Goal: Task Accomplishment & Management: Complete application form

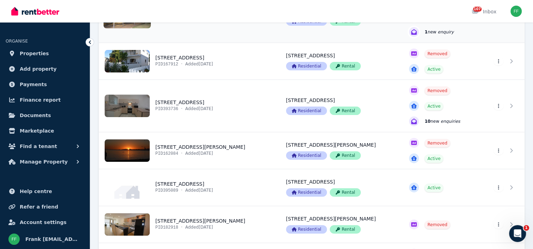
scroll to position [211, 0]
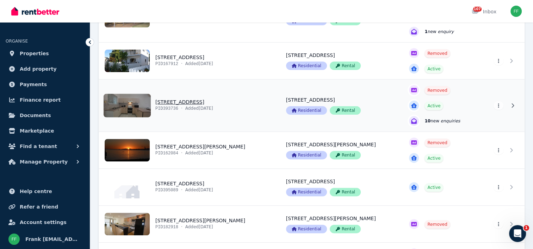
click at [199, 101] on link "View property details" at bounding box center [188, 106] width 178 height 52
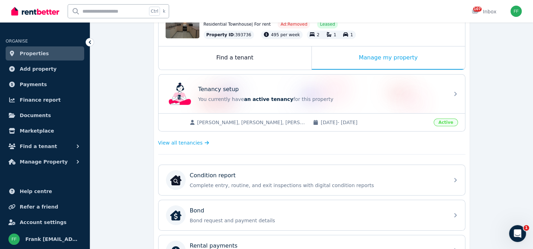
scroll to position [106, 0]
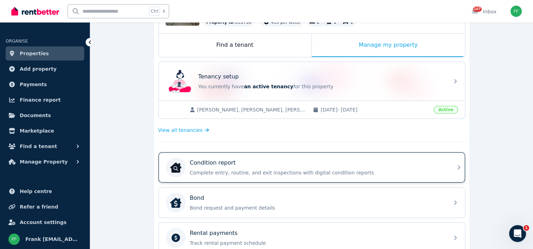
click at [455, 167] on icon at bounding box center [458, 167] width 8 height 8
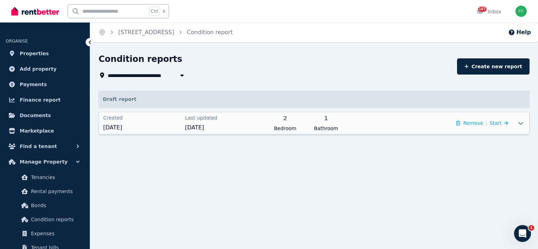
click at [520, 124] on icon at bounding box center [520, 123] width 5 height 3
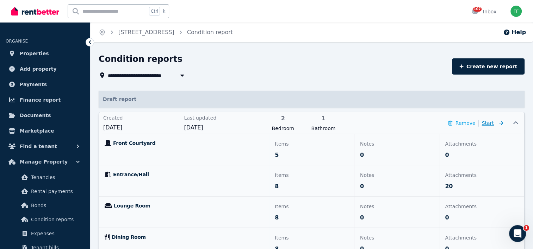
click at [494, 122] on span "Start" at bounding box center [492, 123] width 21 height 8
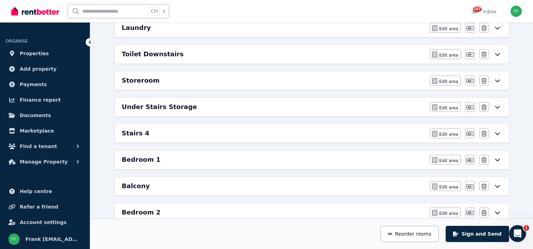
scroll to position [259, 0]
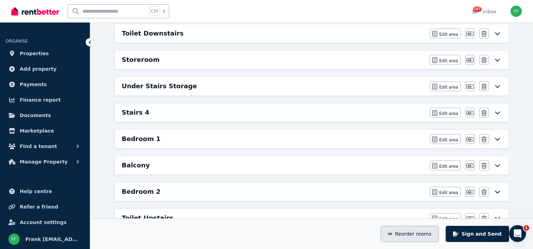
click at [407, 236] on button "Reorder rooms" at bounding box center [409, 234] width 58 height 16
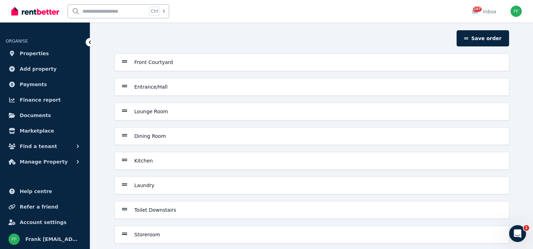
scroll to position [0, 0]
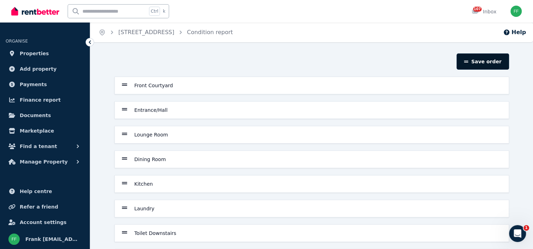
click at [470, 62] on button "Save order" at bounding box center [482, 62] width 52 height 16
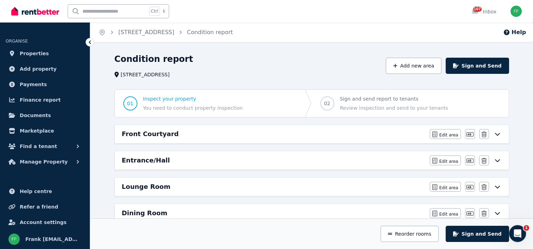
click at [497, 161] on icon at bounding box center [497, 161] width 8 height 6
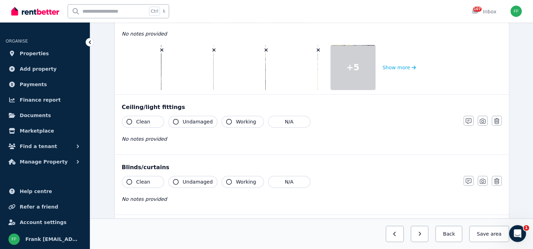
scroll to position [387, 0]
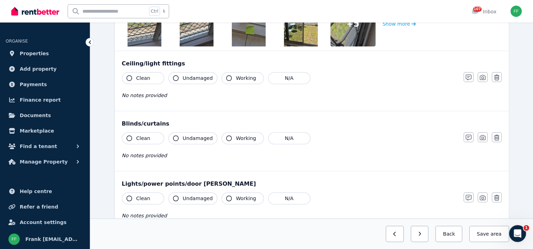
click at [127, 79] on icon "button" at bounding box center [129, 78] width 6 height 6
click at [173, 77] on icon "button" at bounding box center [176, 78] width 6 height 6
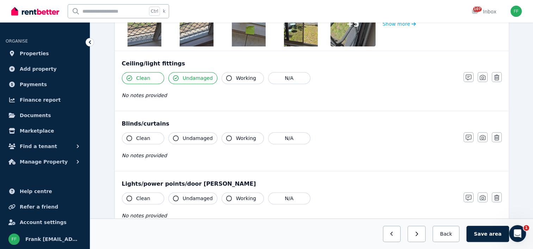
click at [226, 77] on icon "button" at bounding box center [229, 78] width 6 height 6
click at [128, 138] on icon "button" at bounding box center [129, 139] width 6 height 6
click at [175, 138] on icon "button" at bounding box center [176, 139] width 6 height 6
click at [226, 137] on icon "button" at bounding box center [229, 139] width 6 height 6
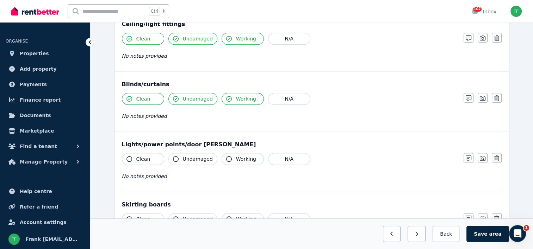
scroll to position [458, 0]
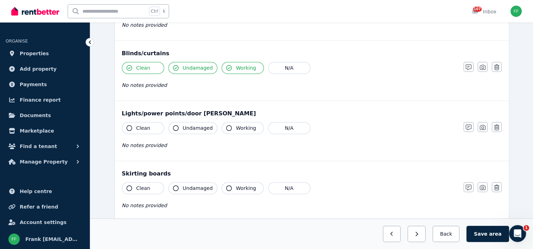
click at [128, 127] on icon "button" at bounding box center [129, 128] width 6 height 6
click at [175, 128] on icon "button" at bounding box center [176, 128] width 6 height 6
click at [226, 127] on icon "button" at bounding box center [229, 128] width 6 height 6
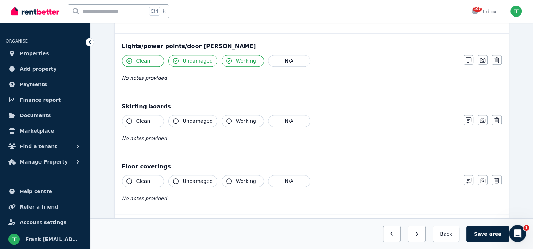
scroll to position [528, 0]
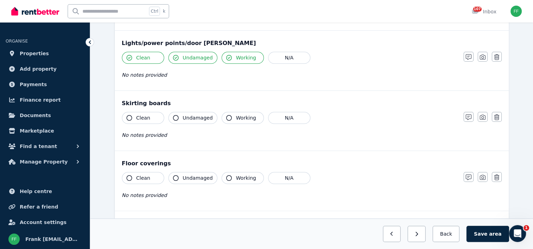
click at [226, 117] on icon "button" at bounding box center [229, 118] width 6 height 6
click at [130, 133] on span "No notes provided" at bounding box center [144, 135] width 45 height 6
click at [466, 117] on icon "button" at bounding box center [468, 117] width 6 height 6
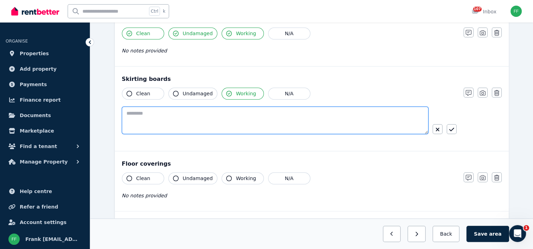
click at [135, 112] on textarea at bounding box center [275, 120] width 306 height 27
type textarea "**********"
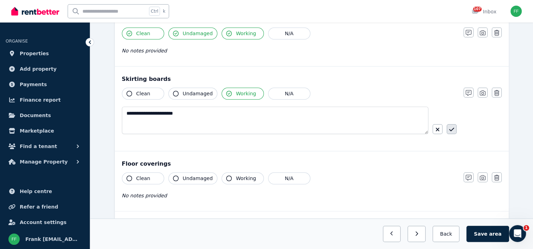
click at [452, 128] on icon "button" at bounding box center [451, 130] width 5 height 6
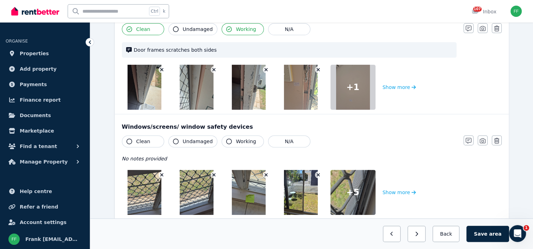
scroll to position [253, 0]
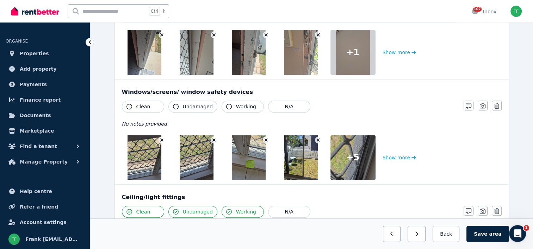
click at [128, 108] on icon "button" at bounding box center [129, 107] width 6 height 6
click at [226, 107] on icon "button" at bounding box center [229, 107] width 6 height 6
click at [469, 105] on icon "button" at bounding box center [468, 106] width 6 height 6
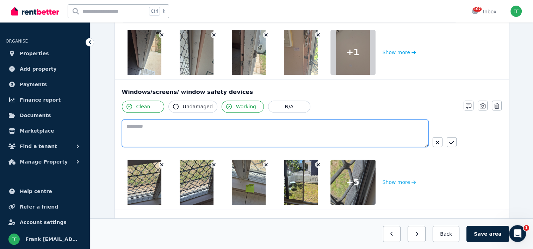
click at [132, 128] on textarea at bounding box center [275, 133] width 306 height 27
click at [221, 129] on textarea "**********" at bounding box center [275, 133] width 306 height 27
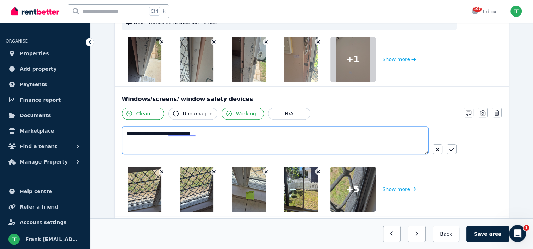
scroll to position [282, 0]
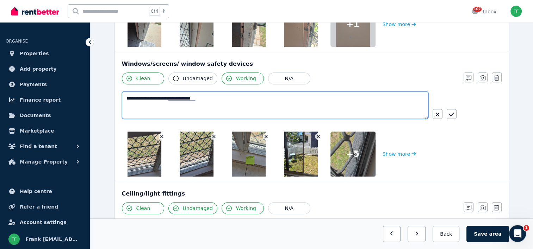
click at [228, 105] on textarea "**********" at bounding box center [275, 105] width 306 height 27
type textarea "**********"
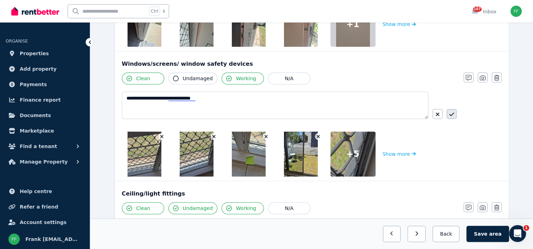
click at [452, 115] on icon "button" at bounding box center [451, 115] width 5 height 6
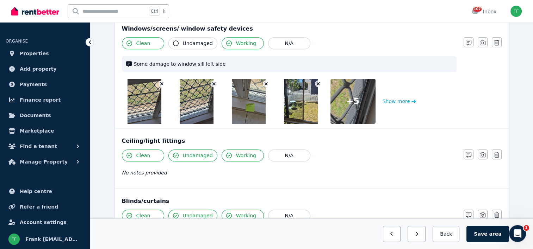
scroll to position [352, 0]
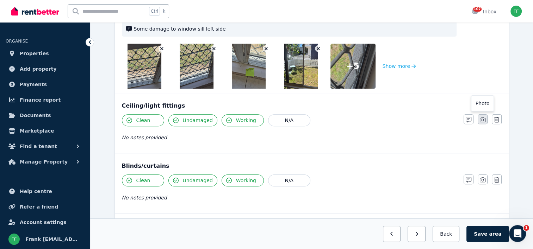
click at [481, 119] on icon "button" at bounding box center [482, 120] width 6 height 6
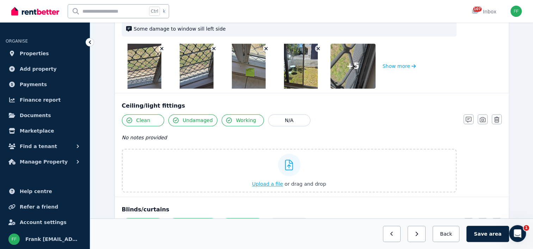
click at [272, 183] on span "Upload a file" at bounding box center [267, 184] width 31 height 6
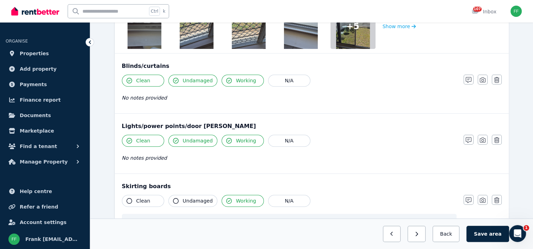
scroll to position [563, 0]
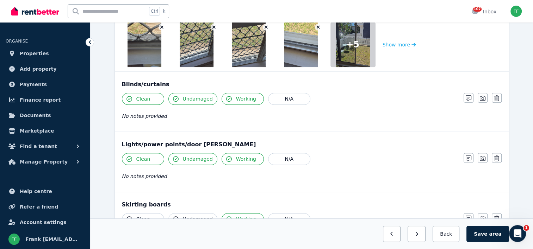
click at [160, 26] on icon "button" at bounding box center [162, 27] width 4 height 5
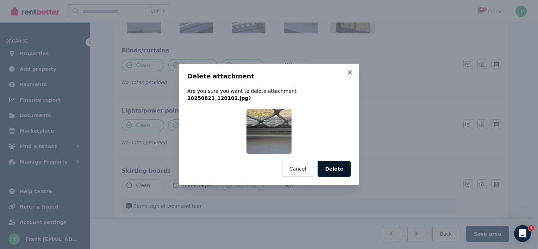
click at [329, 169] on button "Delete" at bounding box center [334, 169] width 33 height 16
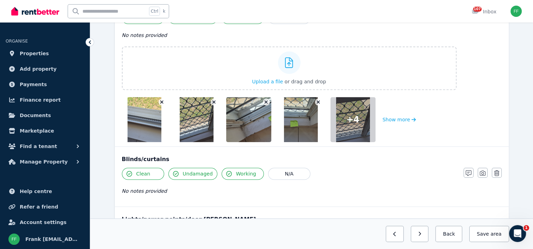
scroll to position [458, 0]
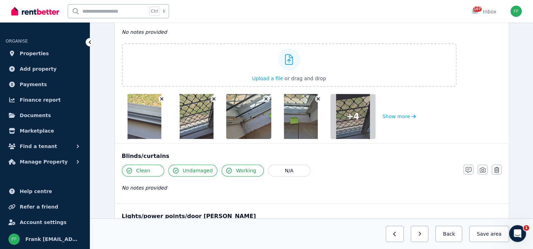
click at [161, 98] on icon "button" at bounding box center [161, 99] width 3 height 3
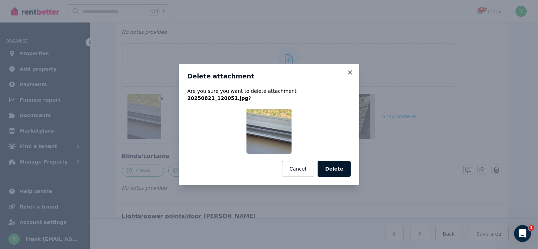
click at [337, 167] on button "Delete" at bounding box center [334, 169] width 33 height 16
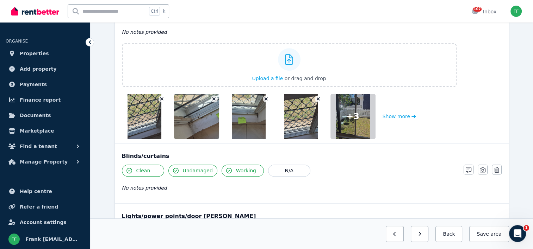
click at [212, 99] on icon "button" at bounding box center [213, 99] width 3 height 3
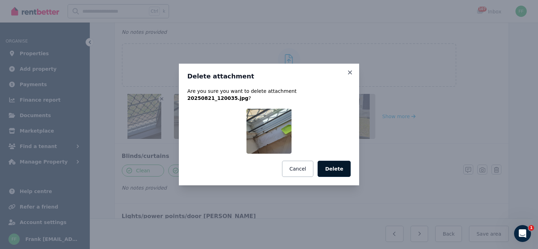
click at [337, 162] on button "Delete" at bounding box center [334, 169] width 33 height 16
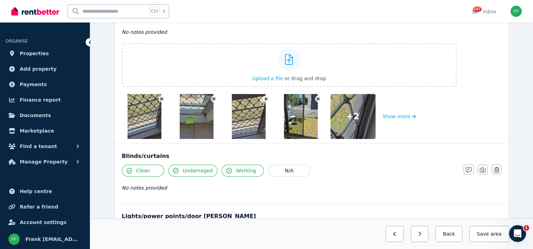
click at [161, 98] on icon "button" at bounding box center [161, 99] width 3 height 3
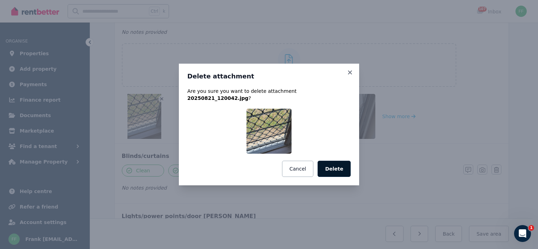
click at [328, 170] on button "Delete" at bounding box center [334, 169] width 33 height 16
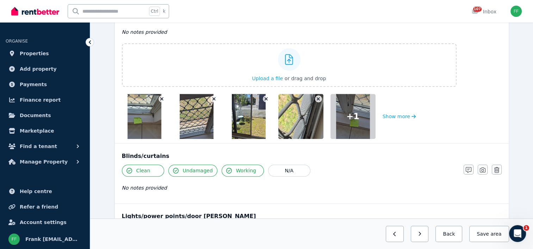
click at [213, 98] on icon "button" at bounding box center [213, 99] width 3 height 3
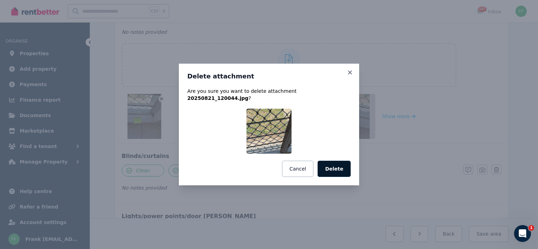
click at [338, 168] on button "Delete" at bounding box center [334, 169] width 33 height 16
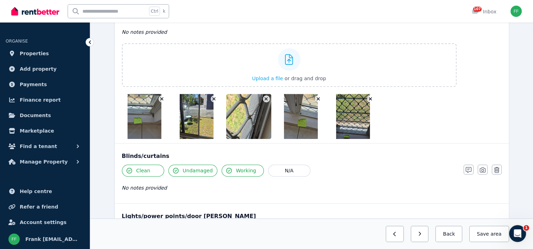
click at [213, 96] on icon "button" at bounding box center [214, 98] width 4 height 5
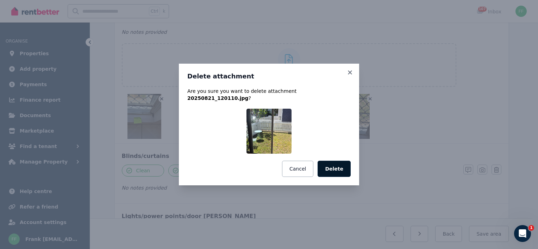
click at [335, 167] on button "Delete" at bounding box center [334, 169] width 33 height 16
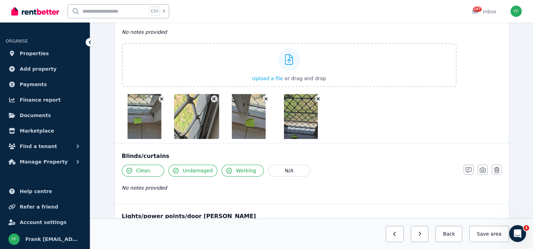
click at [161, 98] on icon "button" at bounding box center [162, 98] width 4 height 5
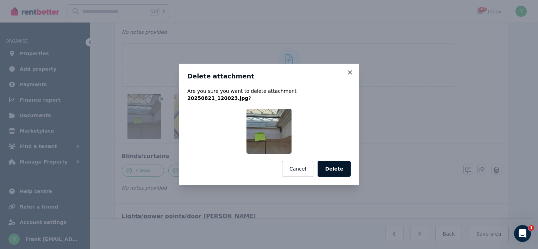
click at [325, 167] on button "Delete" at bounding box center [334, 169] width 33 height 16
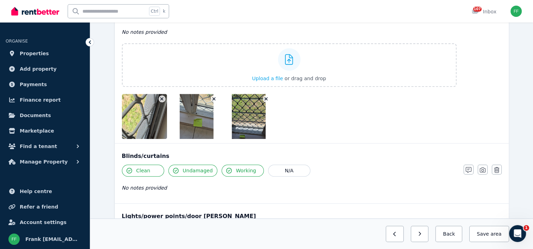
click at [160, 97] on icon "button" at bounding box center [162, 98] width 4 height 5
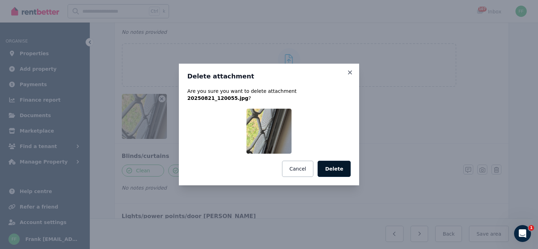
click at [325, 167] on button "Delete" at bounding box center [334, 169] width 33 height 16
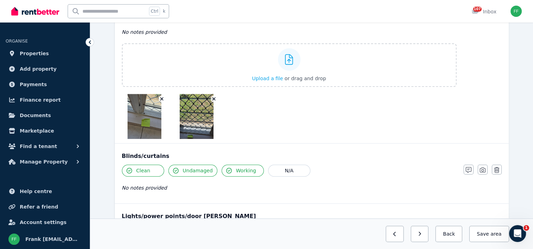
click at [214, 96] on icon "button" at bounding box center [214, 98] width 4 height 5
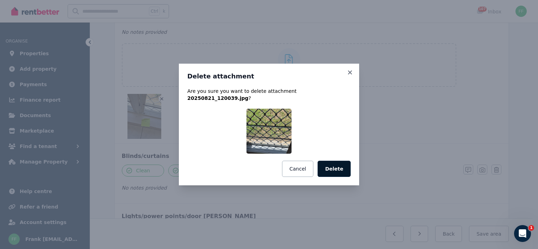
click at [338, 166] on button "Delete" at bounding box center [334, 169] width 33 height 16
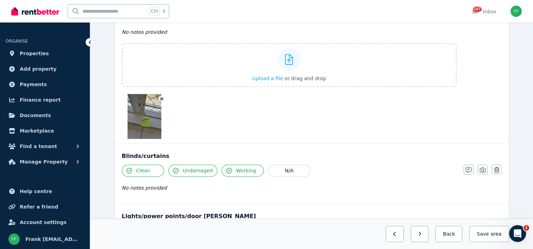
click at [161, 98] on icon "button" at bounding box center [162, 98] width 4 height 5
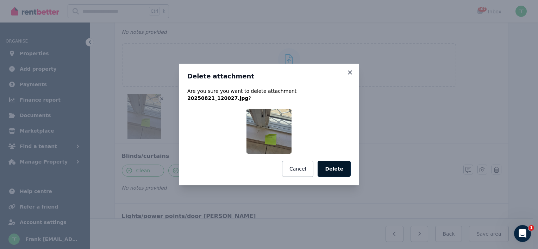
click at [340, 171] on button "Delete" at bounding box center [334, 169] width 33 height 16
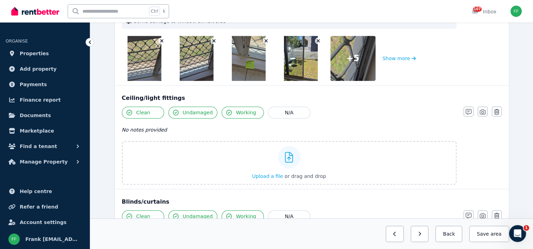
scroll to position [352, 0]
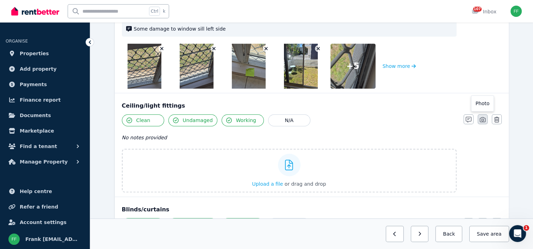
click at [482, 119] on icon "button" at bounding box center [482, 120] width 6 height 6
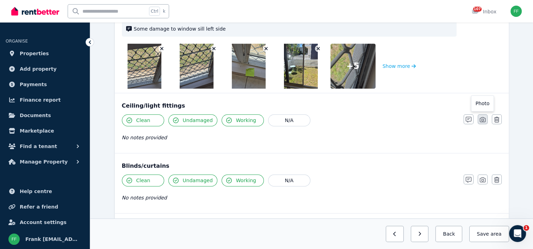
click at [482, 119] on icon "button" at bounding box center [482, 120] width 6 height 6
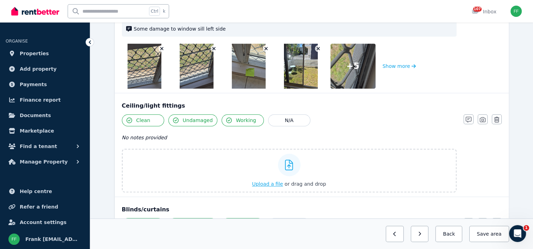
click at [266, 182] on span "Upload a file" at bounding box center [267, 184] width 31 height 6
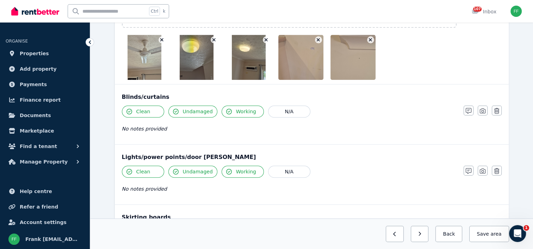
scroll to position [528, 0]
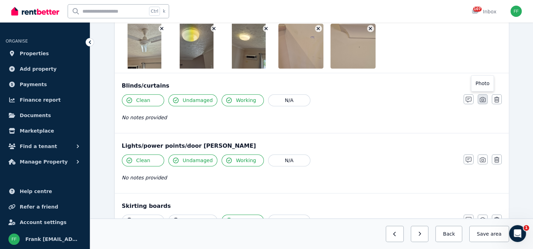
click at [481, 97] on icon "button" at bounding box center [482, 100] width 6 height 6
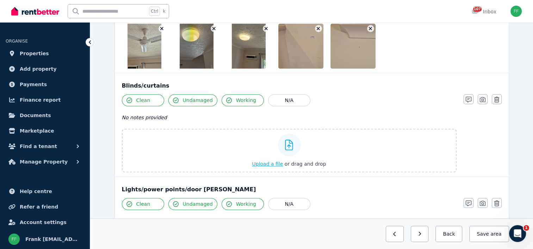
click at [260, 163] on span "Upload a file" at bounding box center [267, 164] width 31 height 6
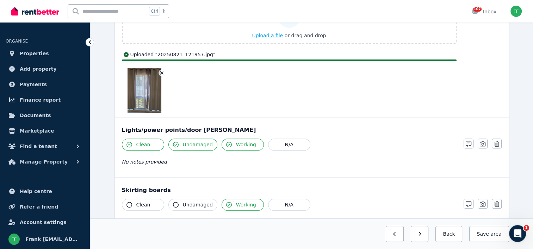
scroll to position [669, 0]
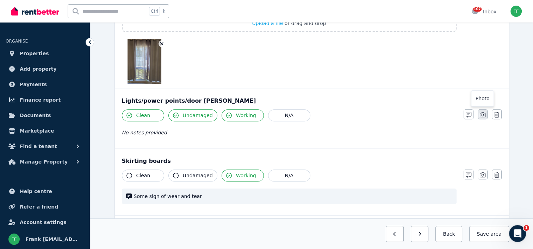
click at [482, 112] on icon "button" at bounding box center [482, 115] width 6 height 6
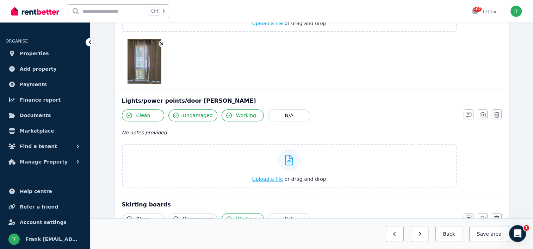
click at [271, 176] on span "Upload a file" at bounding box center [267, 179] width 31 height 6
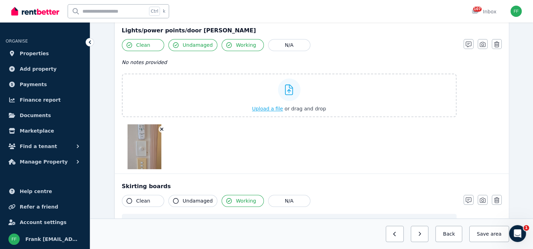
scroll to position [774, 0]
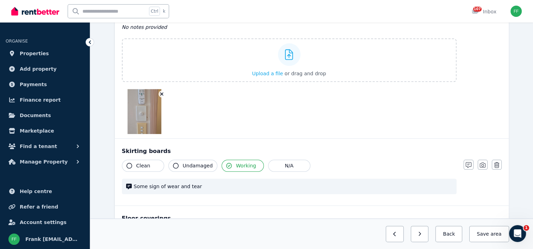
click at [127, 164] on icon "button" at bounding box center [129, 166] width 6 height 6
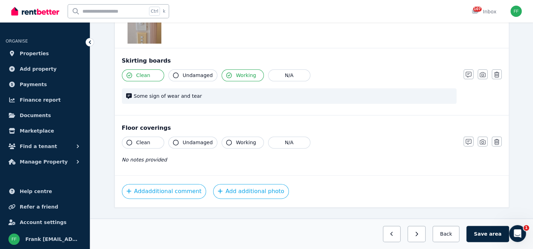
scroll to position [876, 0]
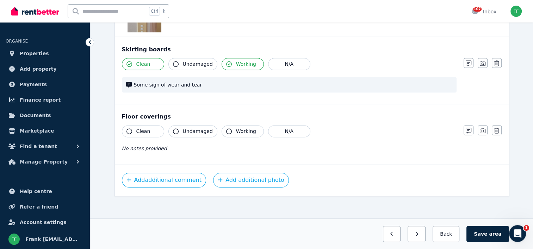
click at [129, 129] on icon "button" at bounding box center [129, 131] width 6 height 6
click at [226, 128] on icon "button" at bounding box center [229, 131] width 6 height 6
click at [481, 237] on button "Save area" at bounding box center [487, 234] width 42 height 16
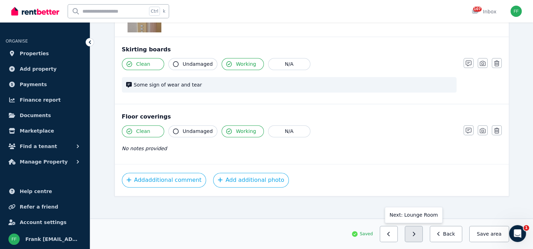
click at [415, 234] on icon "button" at bounding box center [413, 234] width 3 height 5
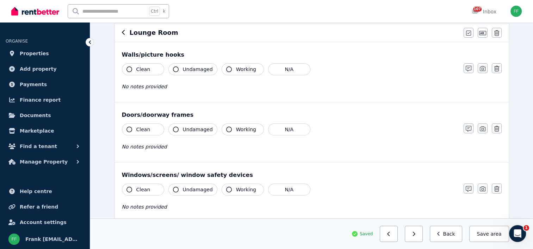
scroll to position [0, 0]
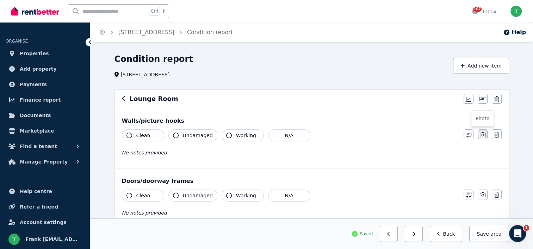
click at [482, 134] on icon "button" at bounding box center [482, 135] width 6 height 6
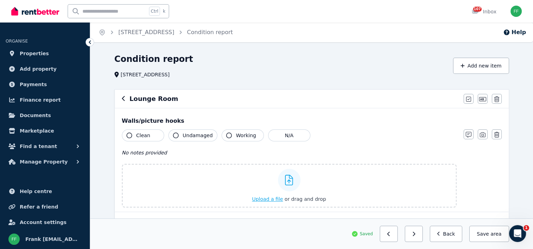
click at [264, 200] on span "Upload a file" at bounding box center [267, 199] width 31 height 6
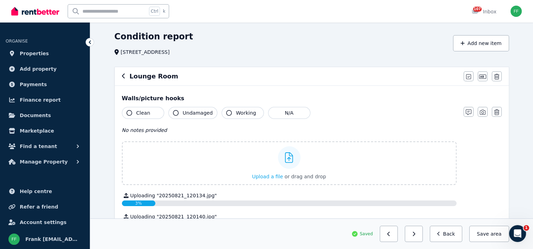
scroll to position [35, 0]
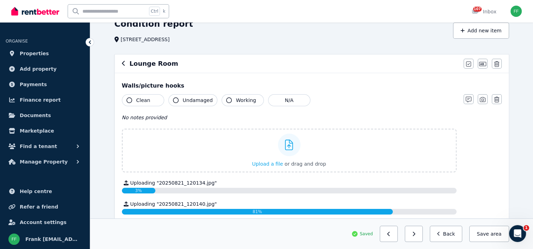
click at [134, 102] on button "Clean" at bounding box center [143, 100] width 42 height 12
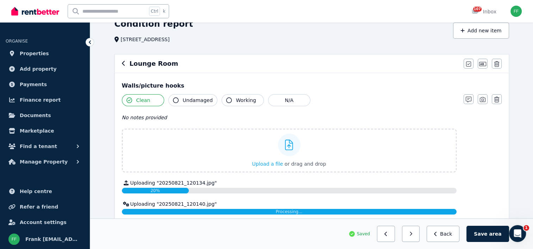
click at [226, 101] on icon "button" at bounding box center [229, 101] width 6 height 6
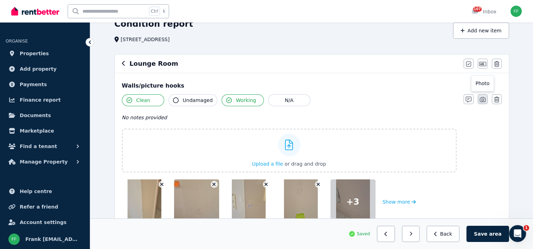
click at [480, 102] on button "button" at bounding box center [482, 99] width 10 height 10
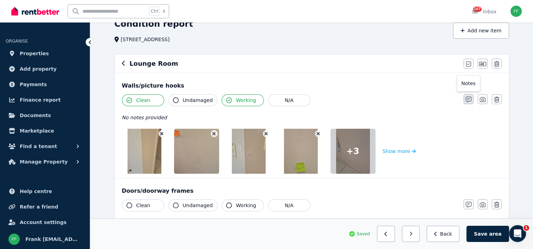
click at [467, 101] on icon "button" at bounding box center [468, 100] width 6 height 6
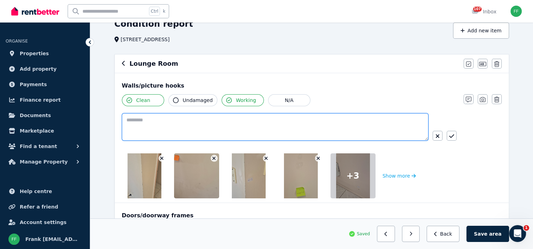
click at [132, 120] on textarea at bounding box center [275, 126] width 306 height 27
type textarea "**********"
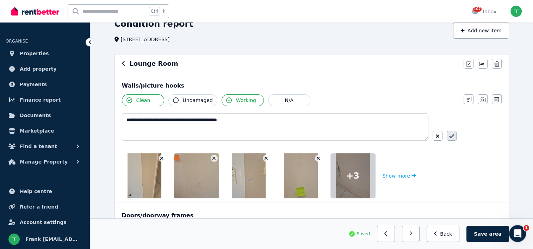
click at [452, 138] on icon "button" at bounding box center [451, 136] width 5 height 6
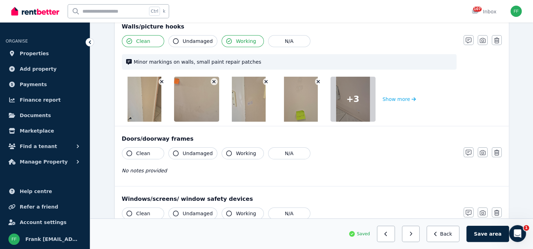
scroll to position [106, 0]
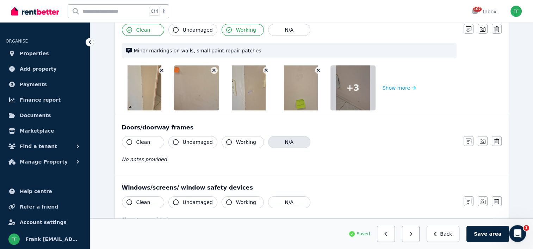
click at [286, 144] on button "N/A" at bounding box center [289, 142] width 42 height 12
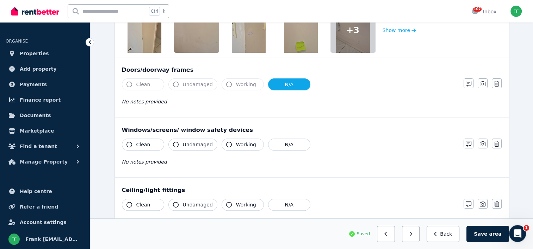
scroll to position [176, 0]
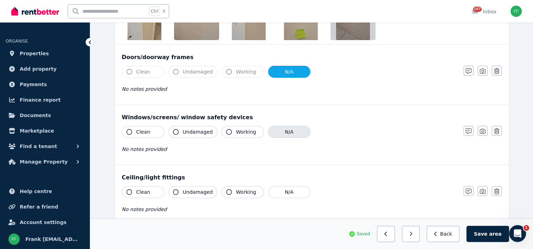
click at [290, 133] on button "N/A" at bounding box center [289, 132] width 42 height 12
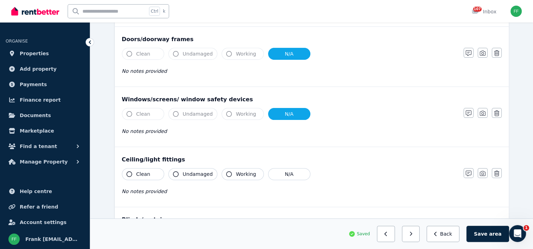
scroll to position [211, 0]
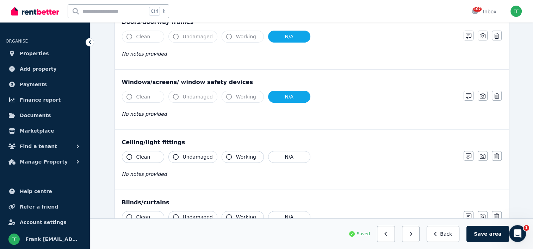
click at [129, 156] on icon "button" at bounding box center [129, 157] width 6 height 6
click at [175, 157] on icon "button" at bounding box center [176, 157] width 6 height 6
click at [226, 156] on icon "button" at bounding box center [229, 157] width 6 height 6
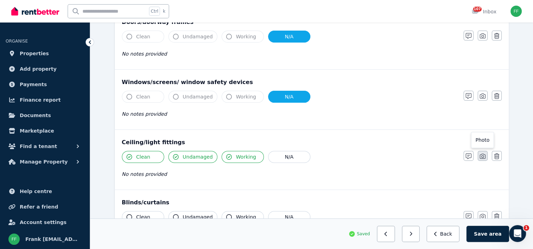
click at [483, 155] on icon "button" at bounding box center [482, 156] width 6 height 6
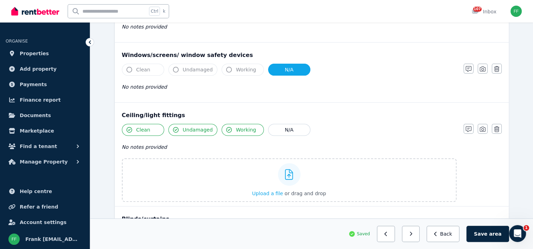
scroll to position [282, 0]
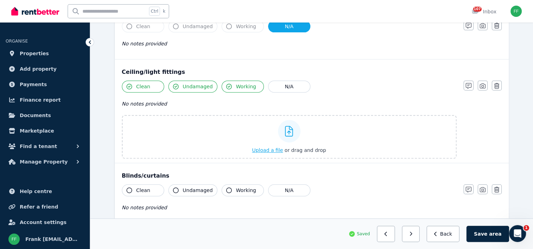
click at [273, 151] on span "Upload a file" at bounding box center [267, 150] width 31 height 6
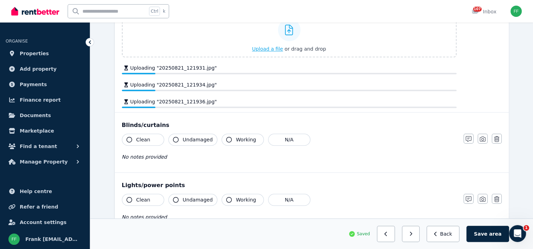
scroll to position [387, 0]
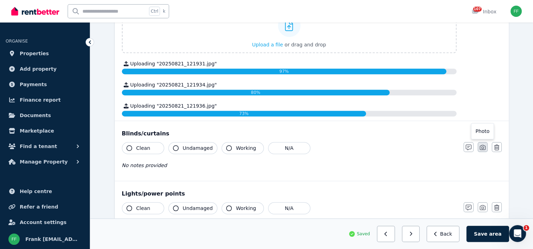
click at [482, 147] on icon "button" at bounding box center [482, 148] width 6 height 6
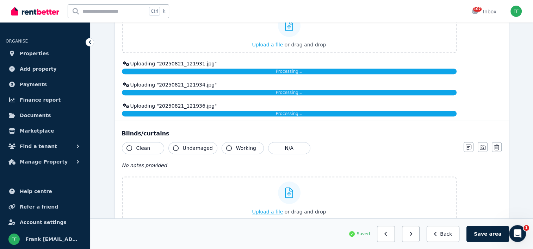
click at [269, 211] on span "Upload a file" at bounding box center [267, 212] width 31 height 6
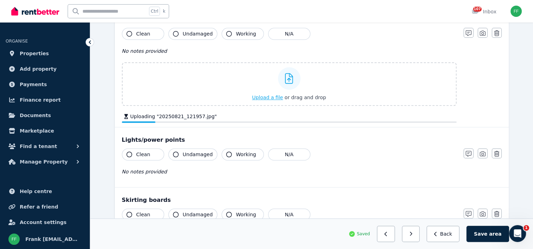
scroll to position [493, 0]
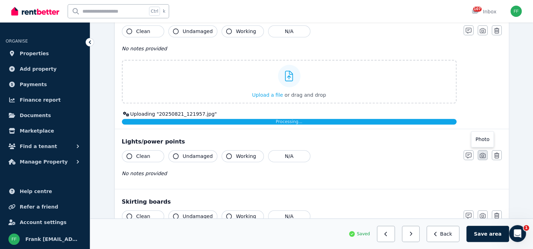
click at [480, 153] on icon "button" at bounding box center [482, 155] width 6 height 5
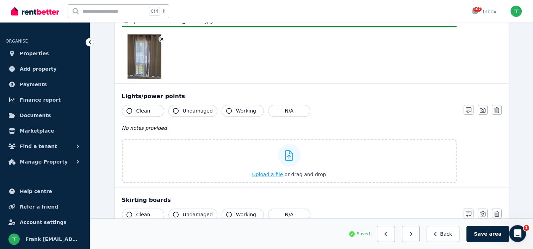
scroll to position [598, 0]
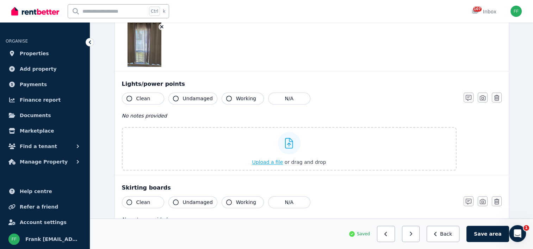
click at [265, 161] on span "Upload a file" at bounding box center [267, 162] width 31 height 6
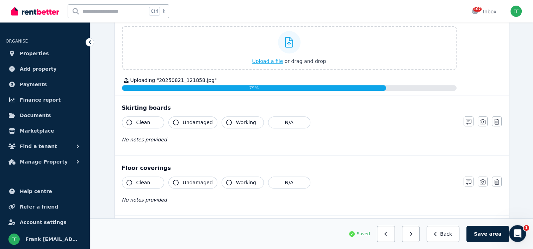
scroll to position [704, 0]
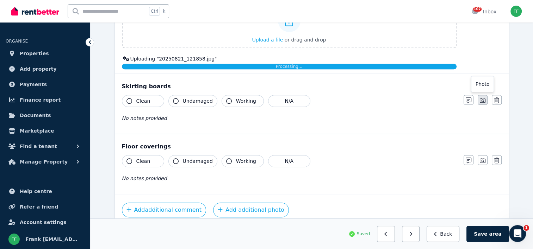
click at [482, 99] on icon "button" at bounding box center [482, 101] width 6 height 6
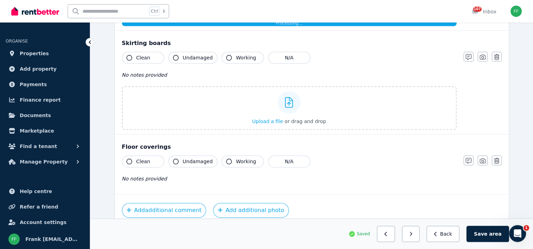
scroll to position [795, 0]
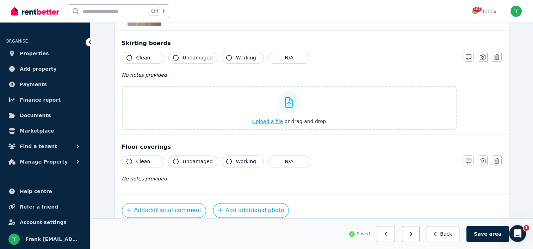
click at [268, 122] on button "Upload a file or drag and drop" at bounding box center [289, 121] width 74 height 7
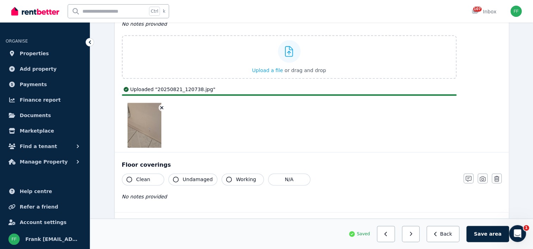
scroll to position [877, 0]
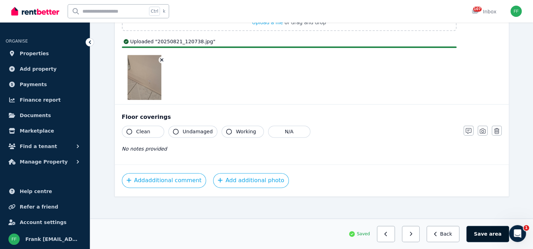
click at [490, 235] on button "Save area" at bounding box center [487, 234] width 42 height 16
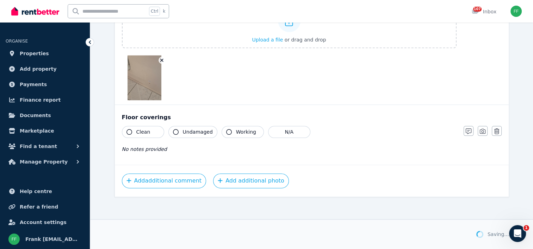
scroll to position [860, 0]
click at [415, 237] on icon "button" at bounding box center [413, 234] width 3 height 5
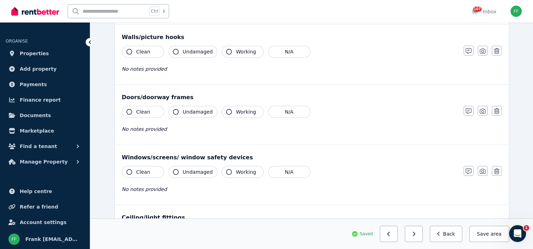
scroll to position [0, 0]
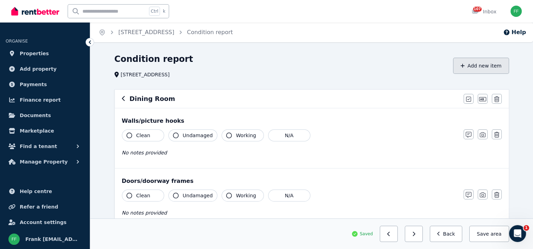
click at [472, 62] on button "Add new item" at bounding box center [481, 66] width 56 height 16
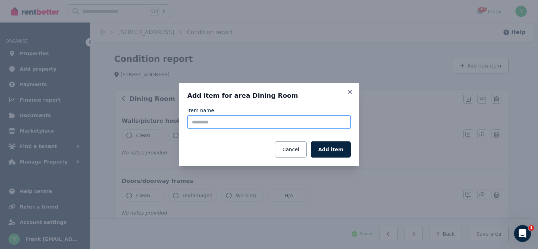
click at [207, 124] on input "Item name" at bounding box center [268, 121] width 163 height 13
type input "*****"
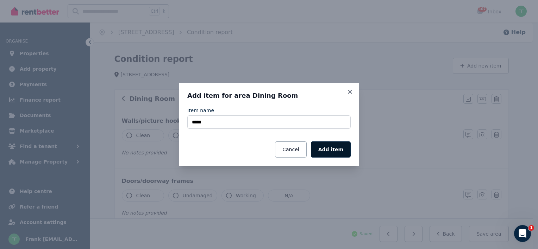
click at [326, 150] on button "Add item" at bounding box center [331, 150] width 40 height 16
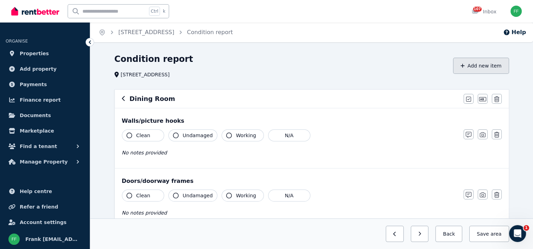
click at [463, 67] on button "Add new item" at bounding box center [481, 66] width 56 height 16
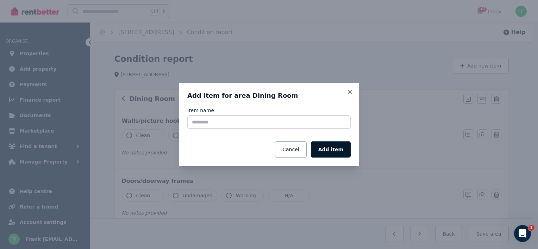
click at [325, 152] on button "Add item" at bounding box center [331, 150] width 40 height 16
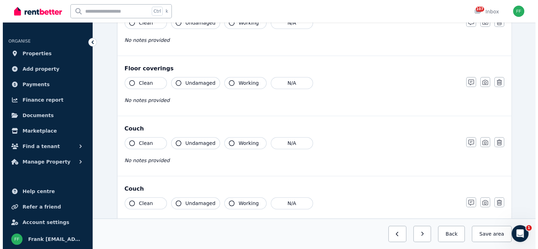
scroll to position [546, 0]
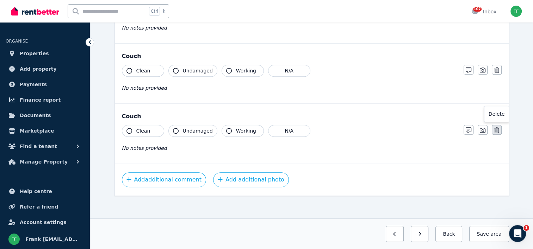
click at [496, 128] on icon "button" at bounding box center [496, 130] width 5 height 6
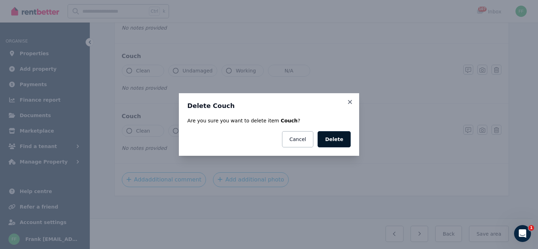
click at [333, 141] on button "Delete" at bounding box center [334, 139] width 33 height 16
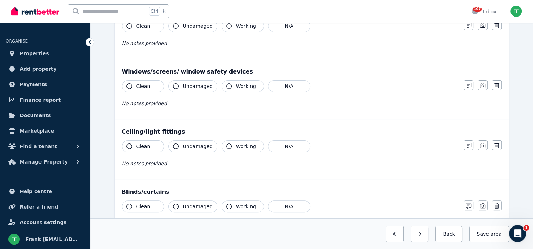
scroll to position [0, 0]
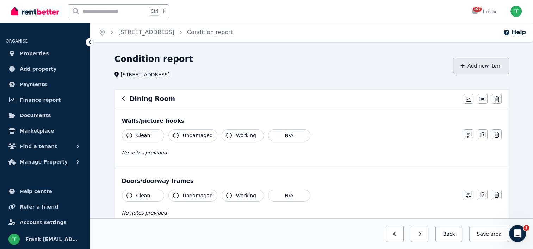
click at [467, 69] on button "Add new item" at bounding box center [481, 66] width 56 height 16
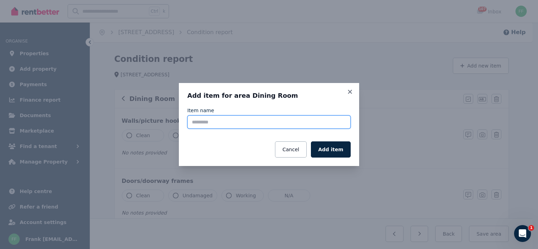
click at [293, 123] on input "Item name" at bounding box center [268, 121] width 163 height 13
type input "**********"
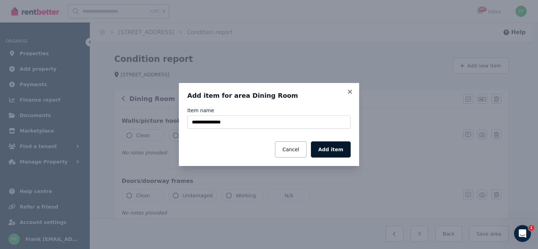
click at [332, 149] on button "Add item" at bounding box center [331, 150] width 40 height 16
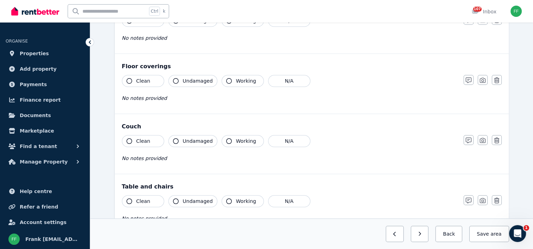
scroll to position [546, 0]
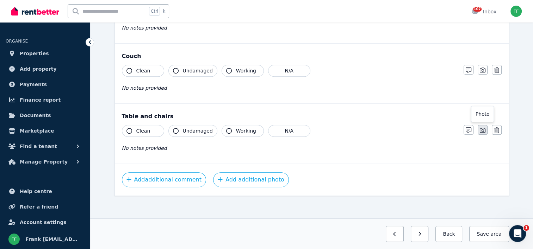
click at [482, 130] on icon "button" at bounding box center [482, 130] width 6 height 6
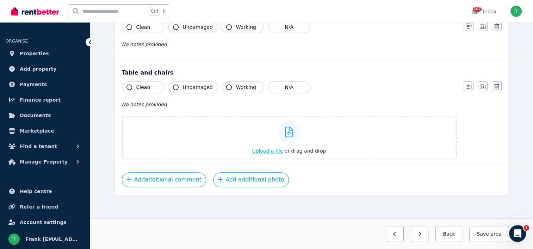
click at [275, 150] on span "Upload a file" at bounding box center [267, 151] width 31 height 6
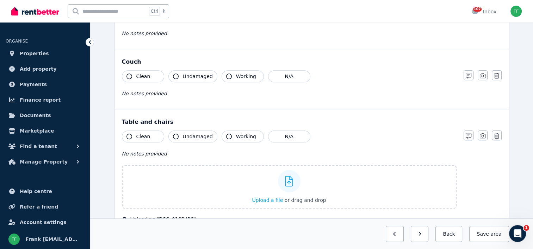
scroll to position [589, 0]
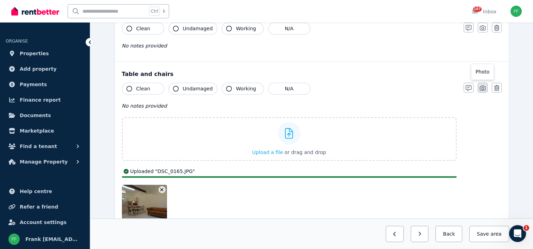
click at [481, 86] on icon "button" at bounding box center [482, 88] width 6 height 6
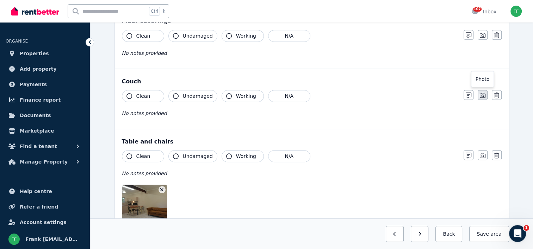
click at [480, 90] on button "button" at bounding box center [482, 95] width 10 height 10
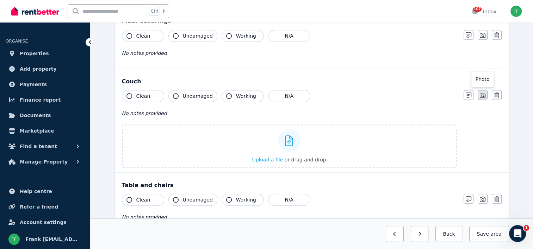
scroll to position [565, 0]
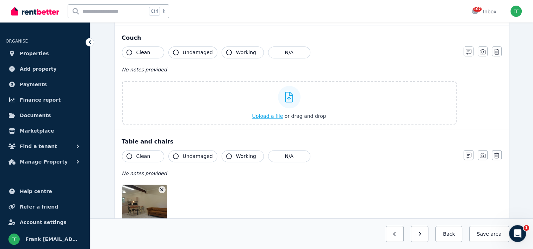
click at [262, 114] on span "Upload a file" at bounding box center [267, 116] width 31 height 6
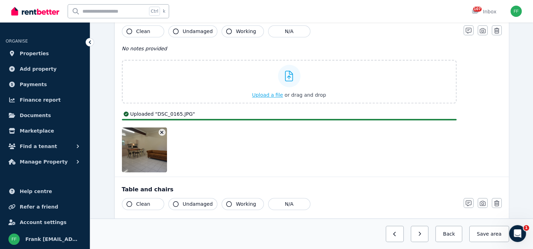
scroll to position [634, 0]
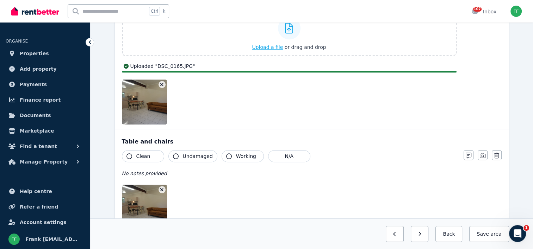
click at [266, 46] on span "Upload a file" at bounding box center [267, 47] width 31 height 6
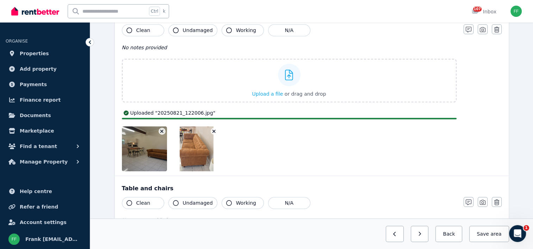
scroll to position [598, 0]
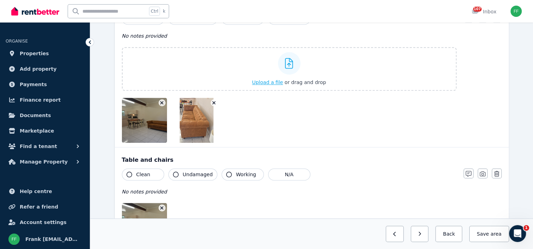
click at [270, 82] on span "Upload a file" at bounding box center [267, 83] width 31 height 6
click at [264, 81] on span "Upload a file" at bounding box center [267, 83] width 31 height 6
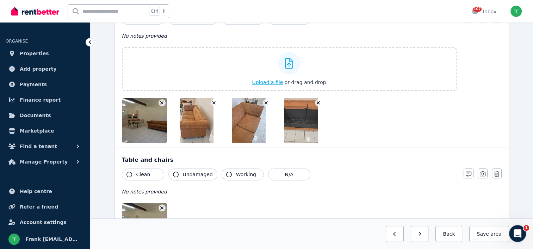
click at [275, 81] on span "Upload a file" at bounding box center [267, 83] width 31 height 6
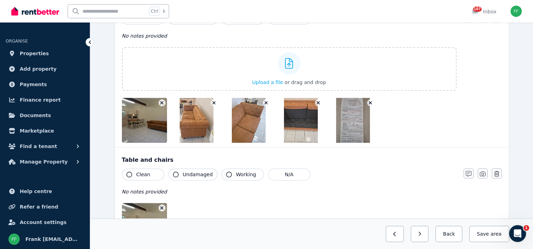
click at [367, 100] on button "button" at bounding box center [370, 102] width 7 height 7
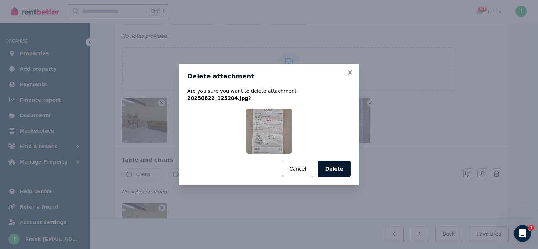
click at [331, 169] on button "Delete" at bounding box center [334, 169] width 33 height 16
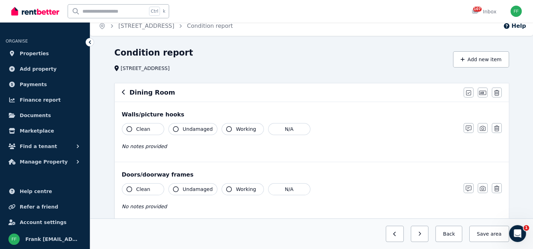
scroll to position [0, 0]
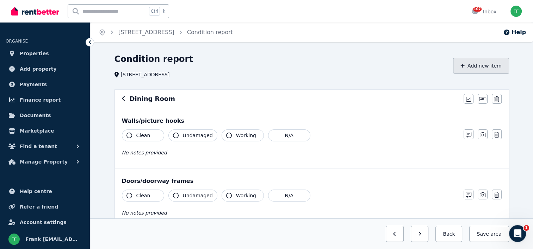
click at [464, 65] on icon "button" at bounding box center [462, 65] width 4 height 5
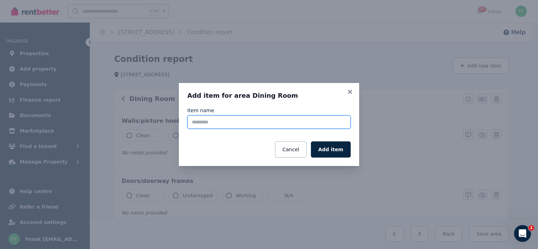
click at [205, 121] on input "Item name" at bounding box center [268, 121] width 163 height 13
type input "**********"
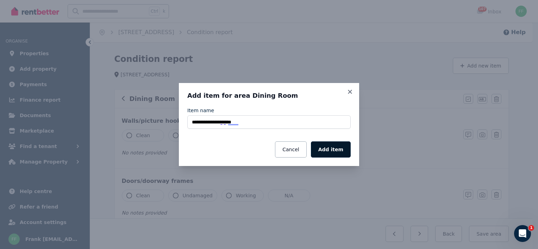
click at [324, 152] on button "Add item" at bounding box center [331, 150] width 40 height 16
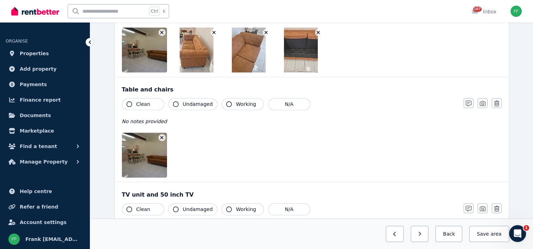
scroll to position [704, 0]
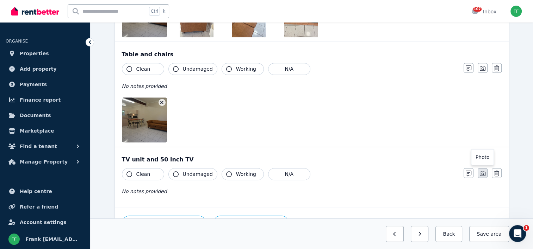
click at [482, 171] on icon "button" at bounding box center [482, 173] width 6 height 5
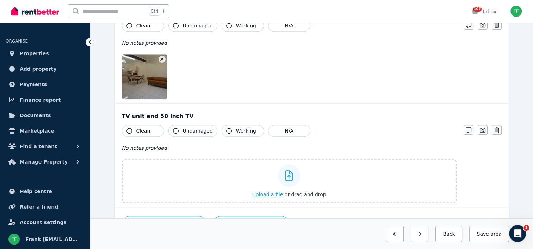
click at [277, 192] on span "Upload a file" at bounding box center [267, 195] width 31 height 6
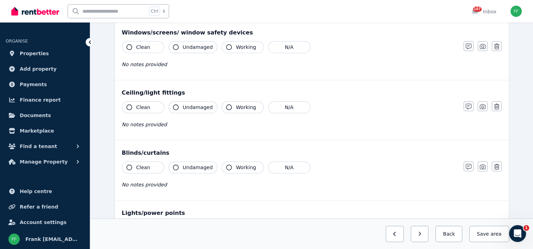
scroll to position [0, 0]
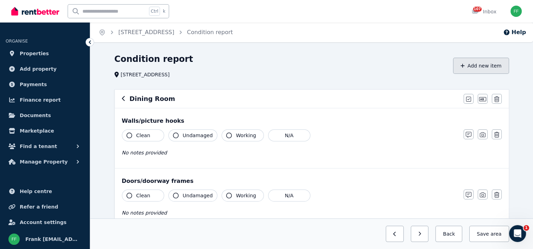
click at [470, 62] on button "Add new item" at bounding box center [481, 66] width 56 height 16
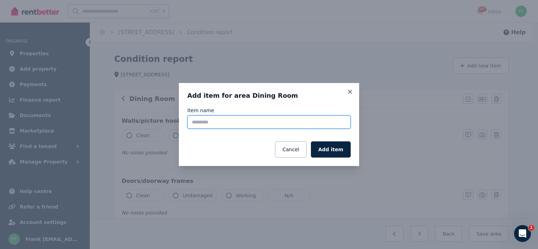
click at [257, 123] on input "Item name" at bounding box center [268, 121] width 163 height 13
type input "*"
type input "**********"
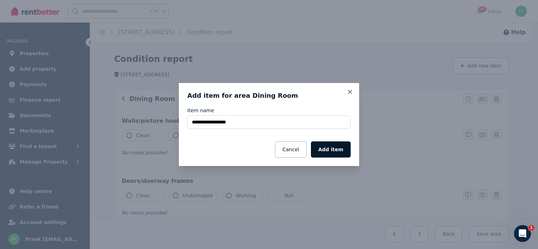
click at [327, 153] on button "Add item" at bounding box center [331, 150] width 40 height 16
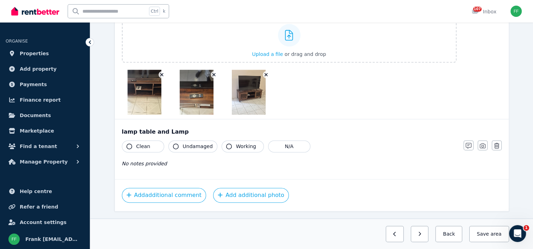
scroll to position [903, 0]
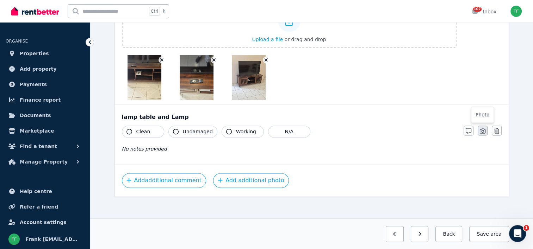
click at [484, 128] on icon "button" at bounding box center [482, 131] width 6 height 6
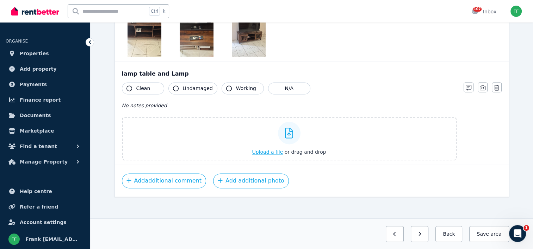
click at [263, 151] on span "Upload a file" at bounding box center [267, 152] width 31 height 6
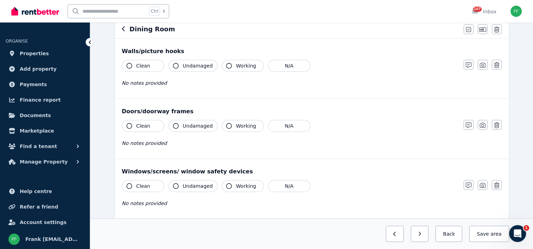
scroll to position [70, 0]
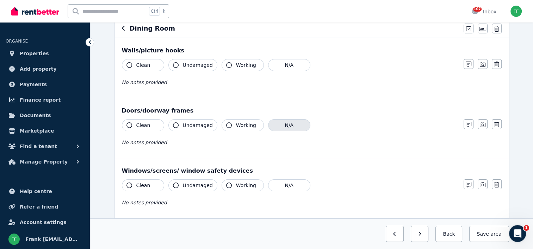
click at [284, 125] on button "N/A" at bounding box center [289, 125] width 42 height 12
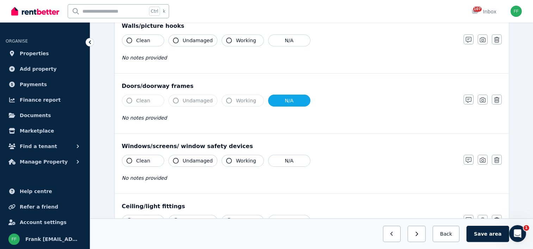
scroll to position [106, 0]
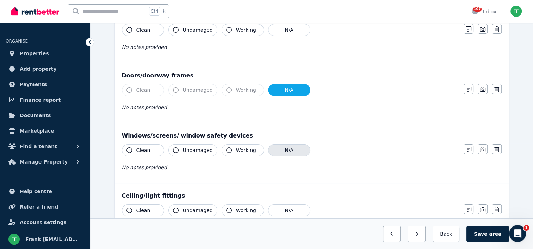
click at [287, 145] on button "N/A" at bounding box center [289, 150] width 42 height 12
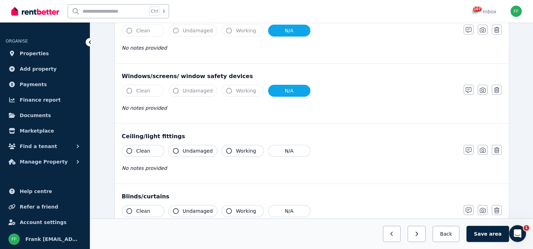
scroll to position [176, 0]
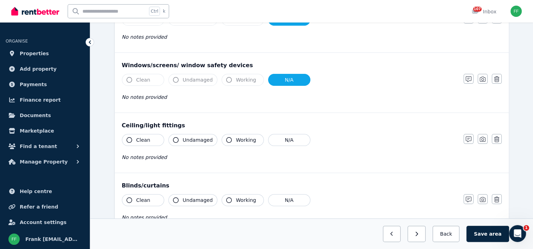
click at [130, 139] on icon "button" at bounding box center [129, 140] width 6 height 6
click at [175, 140] on icon "button" at bounding box center [176, 140] width 6 height 6
click at [226, 140] on icon "button" at bounding box center [229, 140] width 6 height 6
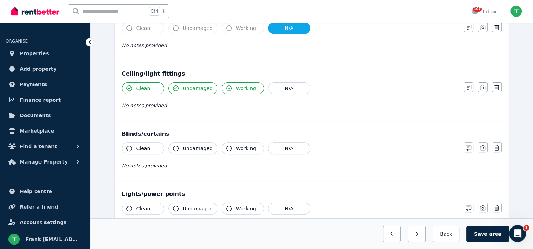
scroll to position [246, 0]
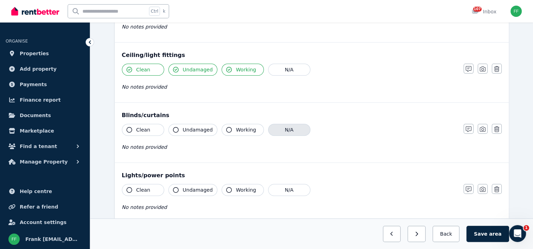
click at [283, 130] on button "N/A" at bounding box center [289, 130] width 42 height 12
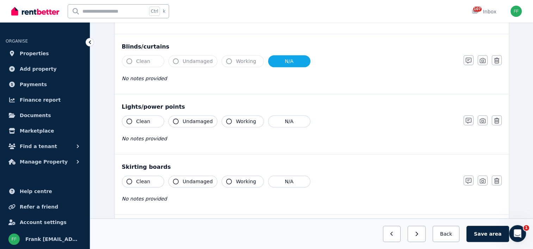
scroll to position [317, 0]
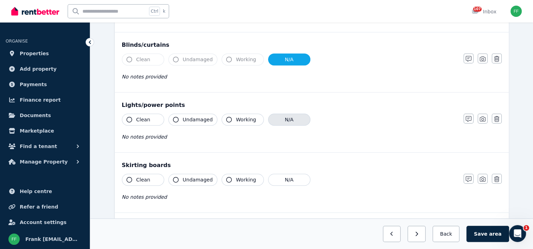
click at [282, 117] on button "N/A" at bounding box center [289, 120] width 42 height 12
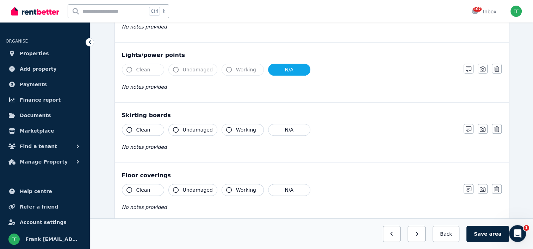
scroll to position [387, 0]
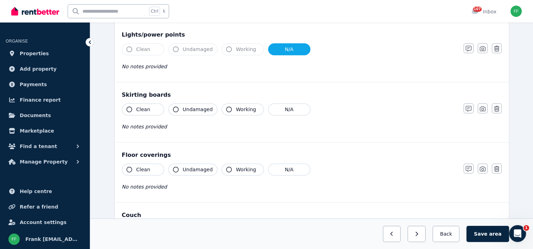
click at [131, 108] on icon "button" at bounding box center [129, 110] width 6 height 6
click at [226, 109] on icon "button" at bounding box center [229, 110] width 6 height 6
click at [174, 107] on icon "button" at bounding box center [176, 110] width 6 height 6
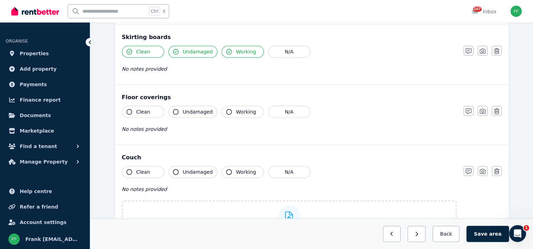
scroll to position [458, 0]
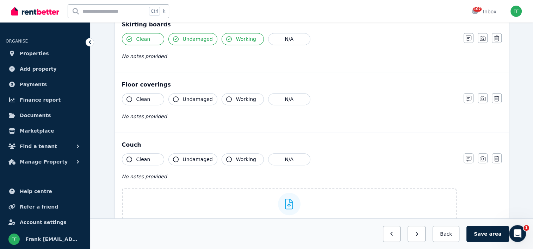
click at [130, 97] on icon "button" at bounding box center [129, 99] width 6 height 6
click at [226, 99] on icon "button" at bounding box center [229, 99] width 6 height 6
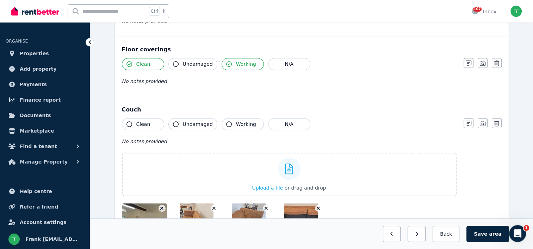
click at [127, 124] on icon "button" at bounding box center [129, 124] width 6 height 6
click at [176, 125] on icon "button" at bounding box center [176, 124] width 6 height 6
click at [226, 124] on icon "button" at bounding box center [229, 124] width 6 height 6
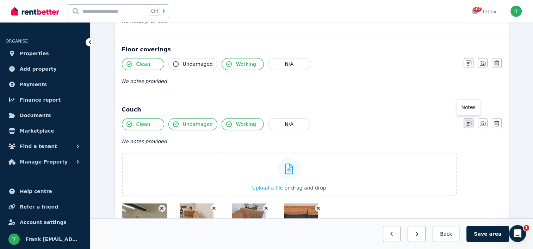
click at [468, 123] on icon "button" at bounding box center [468, 124] width 6 height 6
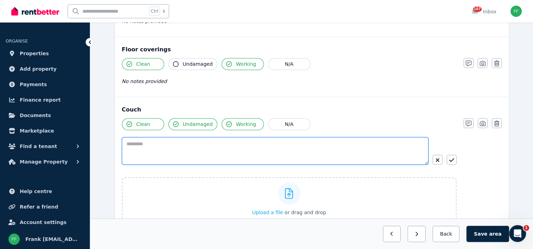
click at [139, 143] on textarea at bounding box center [275, 150] width 306 height 27
type textarea "*"
type textarea "**********"
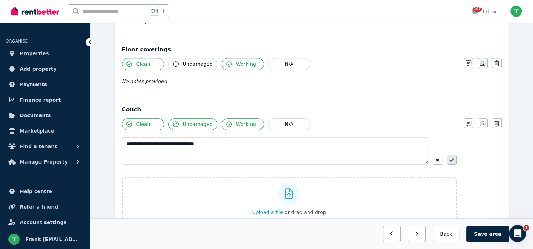
click at [451, 158] on icon "button" at bounding box center [451, 160] width 5 height 6
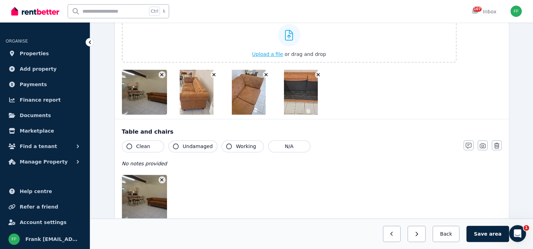
scroll to position [669, 0]
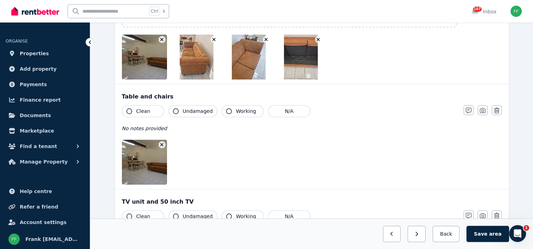
click at [129, 109] on icon "button" at bounding box center [129, 111] width 6 height 6
click at [175, 110] on icon "button" at bounding box center [176, 111] width 6 height 6
click at [226, 110] on icon "button" at bounding box center [229, 111] width 6 height 6
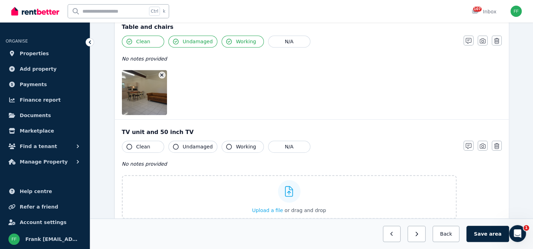
scroll to position [739, 0]
click at [130, 143] on icon "button" at bounding box center [129, 146] width 6 height 6
click at [178, 144] on button "Undamaged" at bounding box center [192, 146] width 49 height 12
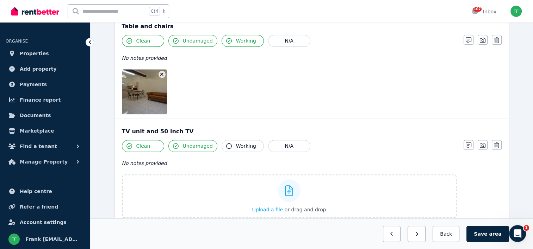
click at [226, 145] on icon "button" at bounding box center [229, 146] width 6 height 6
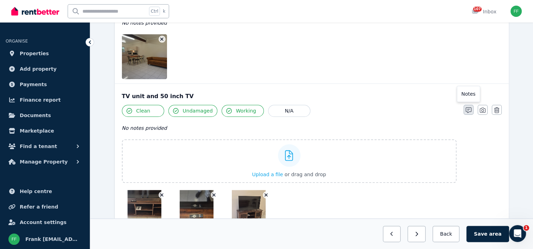
click at [469, 109] on icon "button" at bounding box center [468, 110] width 6 height 6
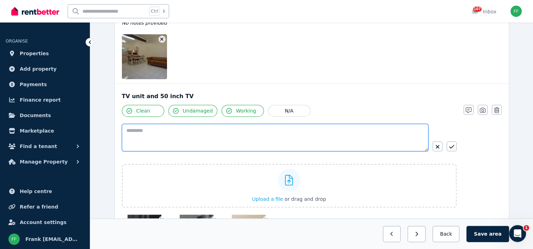
click at [138, 133] on textarea at bounding box center [275, 137] width 306 height 27
type textarea "**********"
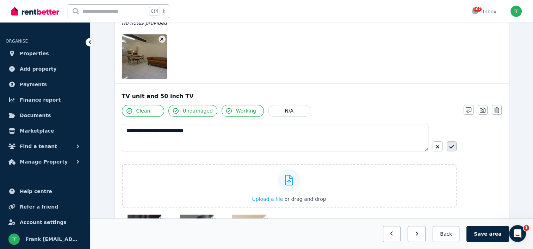
click at [451, 145] on icon "button" at bounding box center [451, 147] width 5 height 4
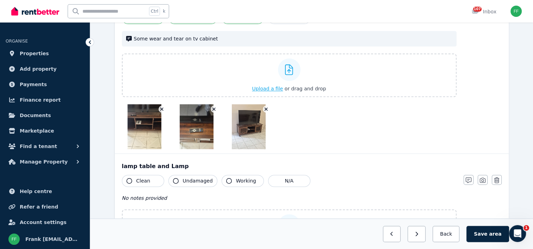
scroll to position [880, 0]
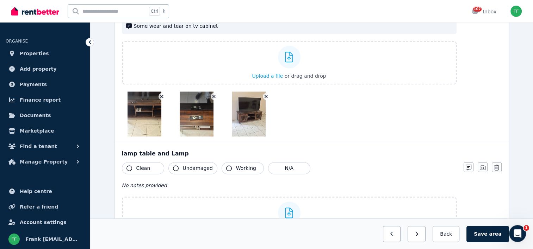
click at [131, 165] on icon "button" at bounding box center [129, 168] width 6 height 6
click at [169, 168] on button "Undamaged" at bounding box center [192, 168] width 49 height 12
click at [227, 165] on icon "button" at bounding box center [229, 168] width 6 height 6
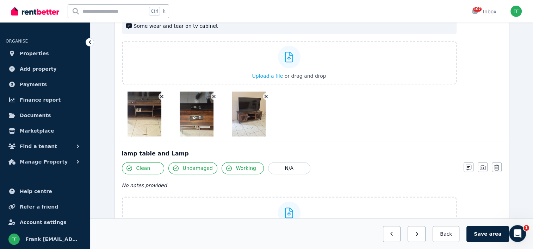
click at [156, 204] on label "Upload a file or drag and drop" at bounding box center [289, 219] width 334 height 44
click at [0, 0] on input "Upload a file or drag and drop" at bounding box center [0, 0] width 0 height 0
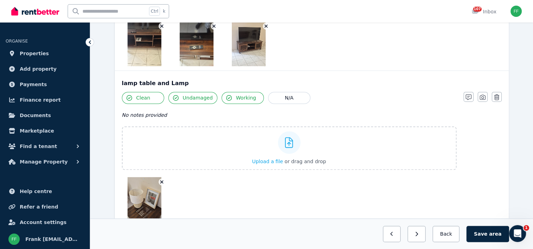
scroll to position [915, 0]
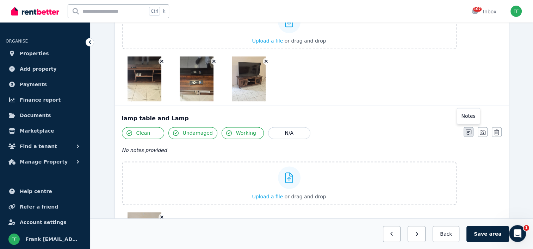
click at [466, 132] on button "button" at bounding box center [468, 132] width 10 height 10
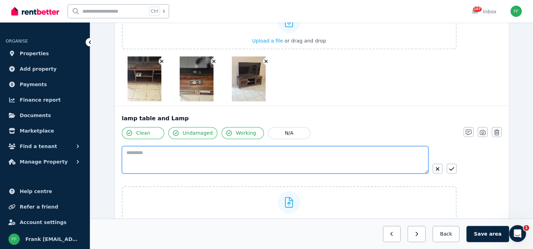
click at [140, 158] on textarea at bounding box center [275, 159] width 306 height 27
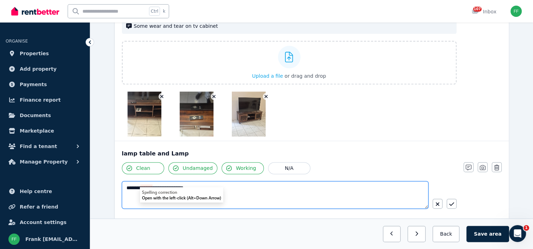
drag, startPoint x: 144, startPoint y: 187, endPoint x: 132, endPoint y: 196, distance: 15.3
click at [132, 196] on textarea "**********" at bounding box center [275, 194] width 306 height 27
click at [141, 188] on textarea "**********" at bounding box center [275, 194] width 306 height 27
drag, startPoint x: 144, startPoint y: 186, endPoint x: 131, endPoint y: 196, distance: 16.8
click at [131, 196] on textarea "**********" at bounding box center [275, 194] width 306 height 27
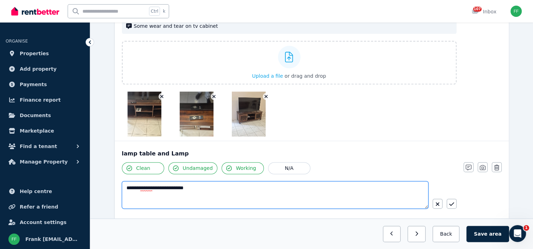
click at [139, 184] on textarea "**********" at bounding box center [275, 194] width 306 height 27
click at [143, 186] on textarea "**********" at bounding box center [275, 194] width 306 height 27
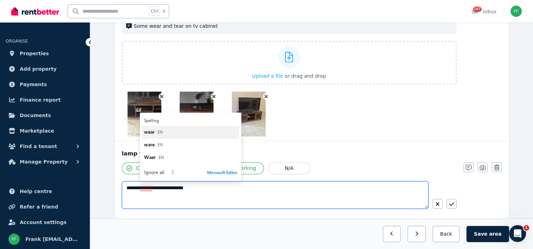
type textarea "**********"
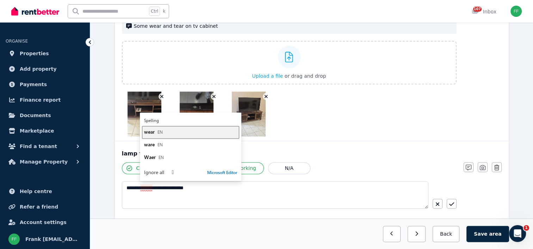
click at [148, 132] on span "wear" at bounding box center [149, 131] width 11 height 7
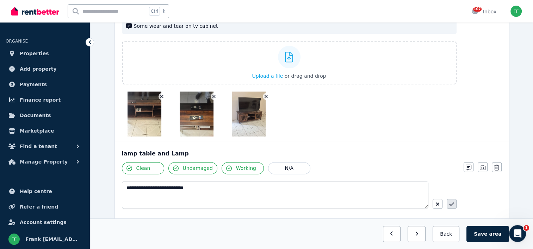
click at [450, 201] on icon "button" at bounding box center [451, 204] width 5 height 6
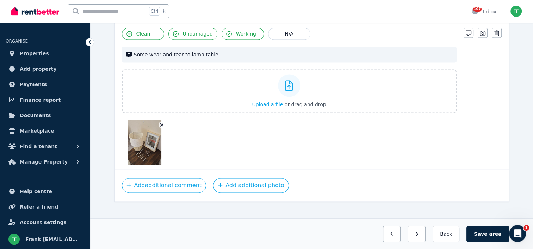
scroll to position [1019, 0]
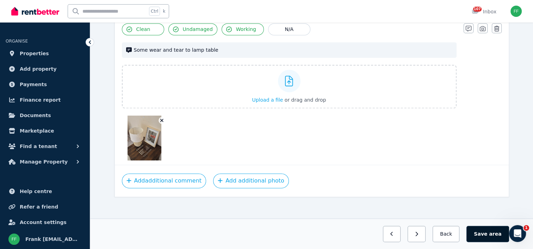
click at [483, 234] on button "Save area" at bounding box center [487, 234] width 42 height 16
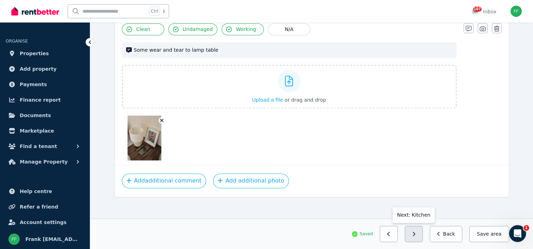
click at [415, 234] on button "button" at bounding box center [413, 234] width 18 height 16
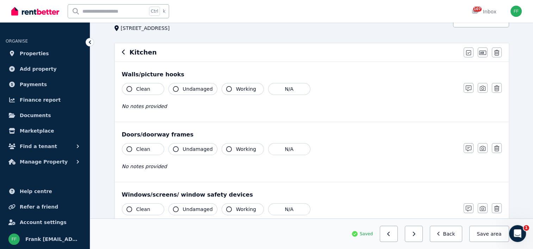
scroll to position [0, 0]
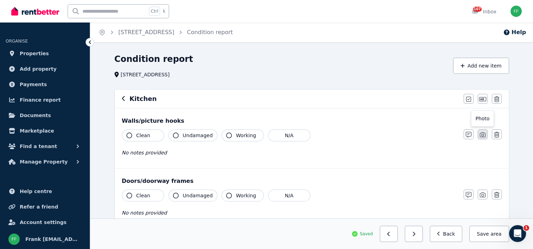
click at [481, 132] on icon "button" at bounding box center [482, 135] width 6 height 6
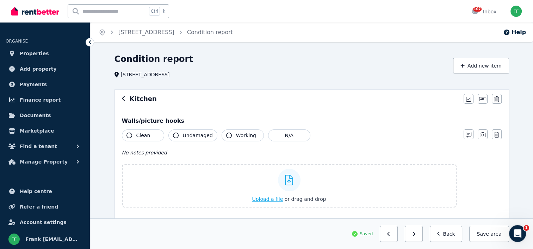
click at [265, 199] on span "Upload a file" at bounding box center [267, 199] width 31 height 6
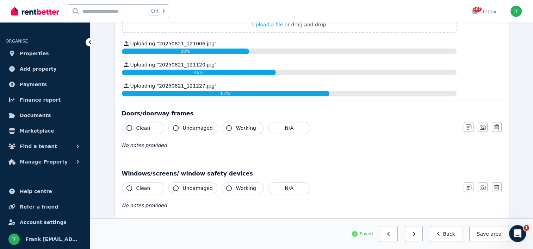
scroll to position [176, 0]
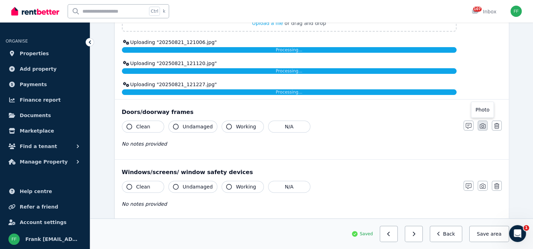
click at [482, 126] on icon "button" at bounding box center [482, 126] width 6 height 6
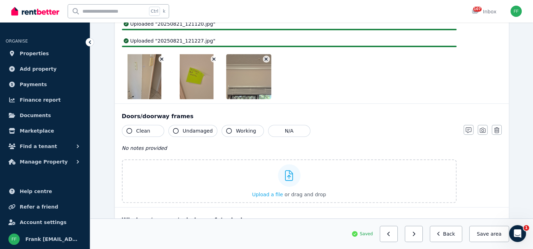
scroll to position [246, 0]
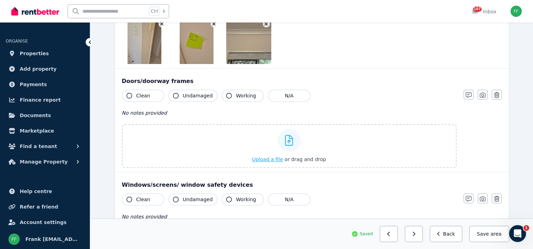
click at [266, 162] on span "Upload a file" at bounding box center [267, 160] width 31 height 6
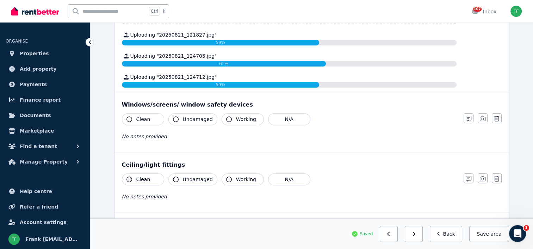
scroll to position [352, 0]
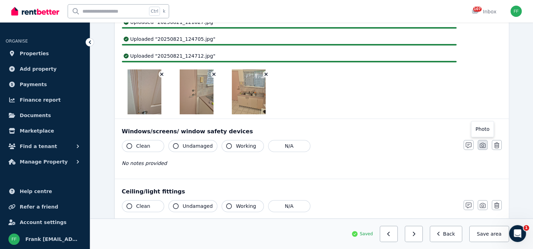
click at [481, 145] on icon "button" at bounding box center [482, 146] width 6 height 6
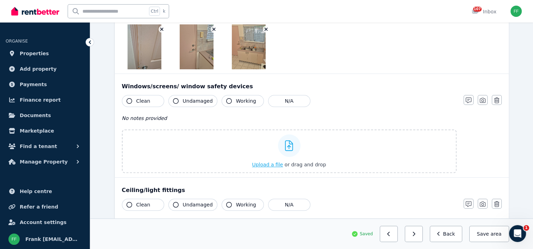
scroll to position [422, 0]
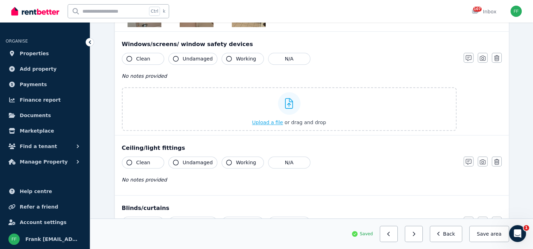
click at [260, 124] on span "Upload a file" at bounding box center [267, 123] width 31 height 6
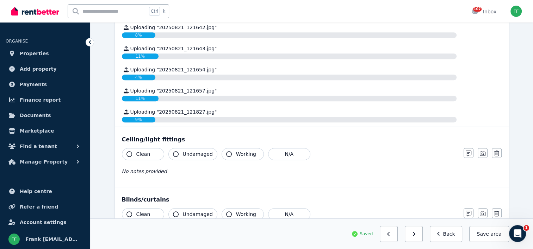
scroll to position [528, 0]
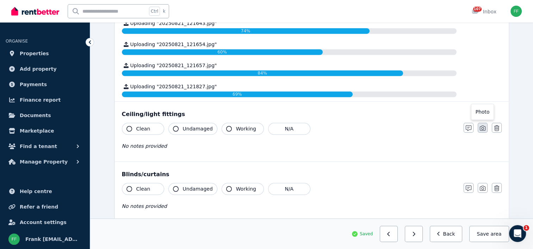
click at [483, 125] on icon "button" at bounding box center [482, 128] width 6 height 6
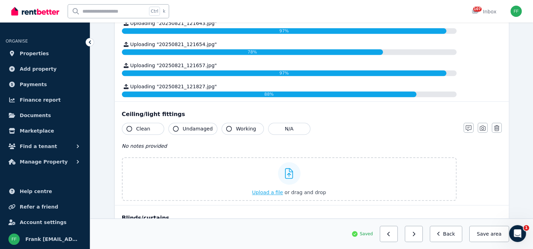
click at [270, 191] on span "Upload a file" at bounding box center [267, 193] width 31 height 6
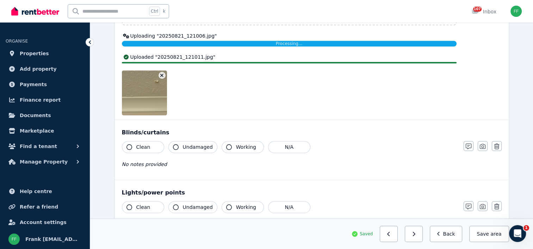
scroll to position [669, 0]
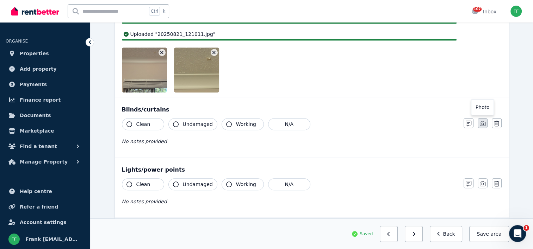
click at [482, 126] on div "Clean Undamaged Working N/A No notes provided Notes Photo Delete" at bounding box center [311, 135] width 379 height 34
click at [481, 123] on icon "button" at bounding box center [482, 124] width 6 height 6
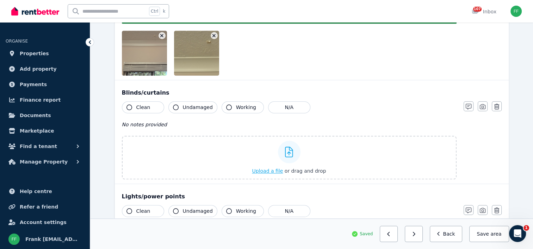
click at [271, 168] on span "Upload a file" at bounding box center [267, 171] width 31 height 6
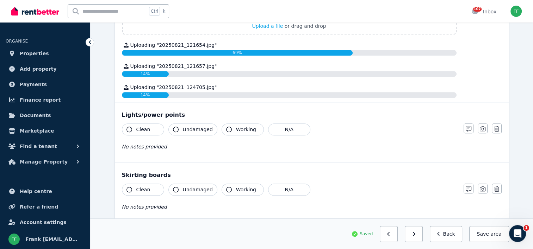
scroll to position [810, 0]
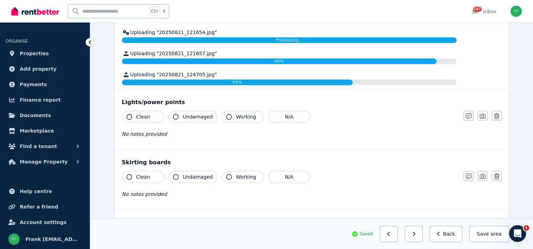
click at [130, 114] on icon "button" at bounding box center [129, 117] width 6 height 6
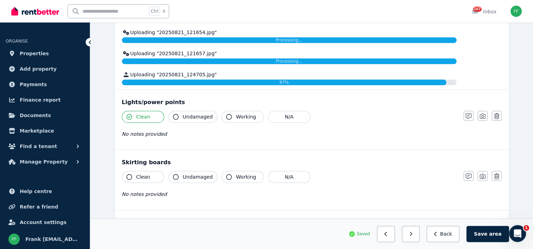
click at [175, 114] on icon "button" at bounding box center [176, 117] width 6 height 6
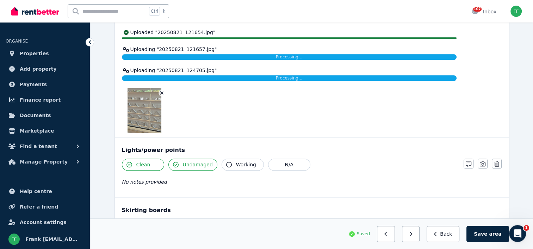
click at [226, 162] on icon "button" at bounding box center [229, 165] width 6 height 6
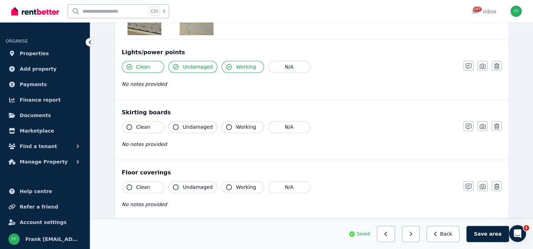
scroll to position [915, 0]
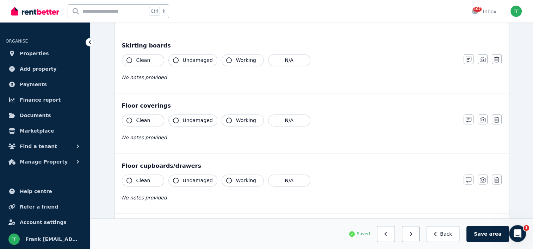
click at [128, 58] on icon "button" at bounding box center [129, 60] width 6 height 6
click at [226, 58] on icon "button" at bounding box center [229, 60] width 6 height 6
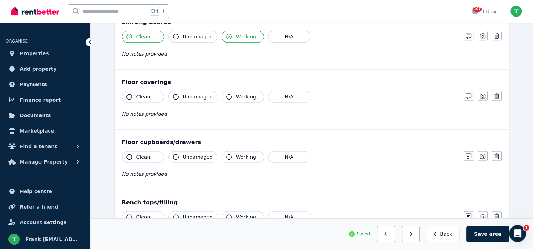
scroll to position [950, 0]
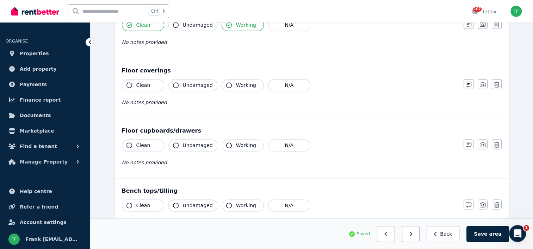
click at [128, 82] on icon "button" at bounding box center [129, 85] width 6 height 6
click at [226, 83] on icon "button" at bounding box center [229, 85] width 6 height 6
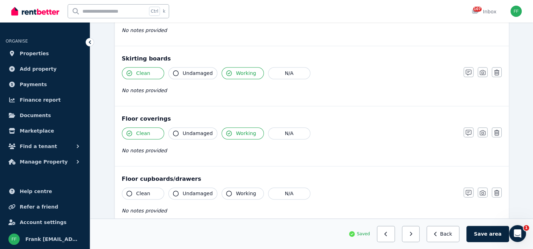
scroll to position [915, 0]
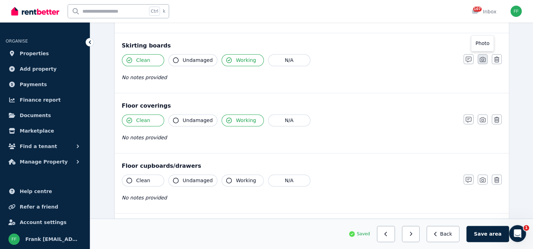
click at [484, 57] on icon "button" at bounding box center [482, 60] width 6 height 6
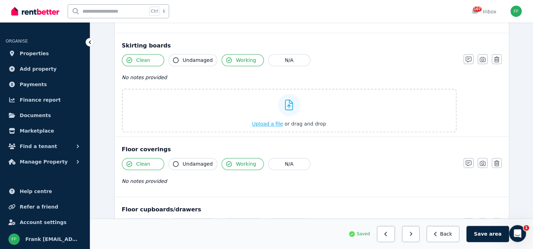
click at [271, 121] on span "Upload a file" at bounding box center [267, 124] width 31 height 6
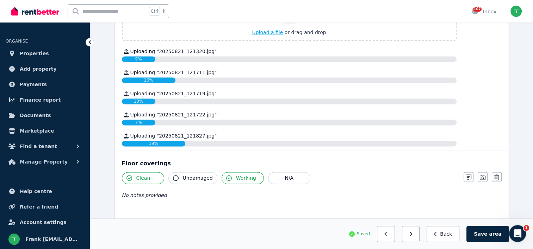
scroll to position [1021, 0]
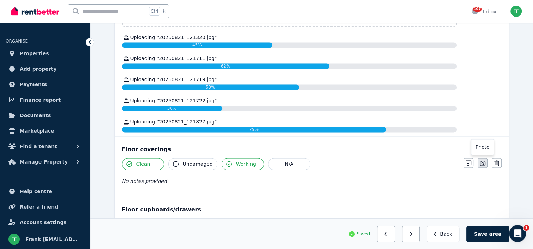
click at [480, 162] on icon "button" at bounding box center [482, 163] width 6 height 5
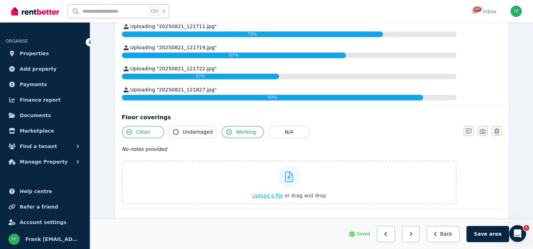
scroll to position [1091, 0]
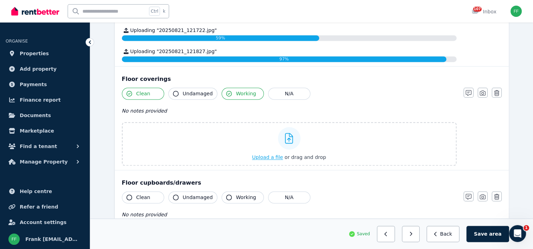
click at [265, 155] on span "Upload a file" at bounding box center [267, 158] width 31 height 6
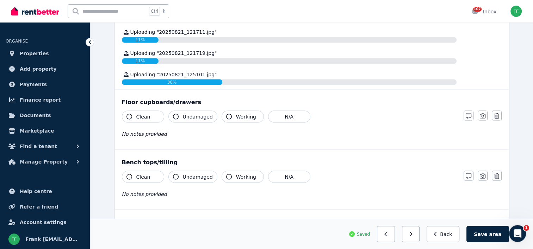
scroll to position [1267, 0]
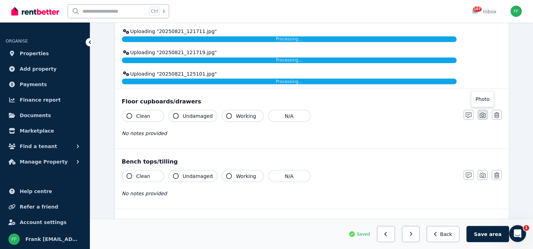
click at [482, 113] on icon "button" at bounding box center [482, 115] width 6 height 5
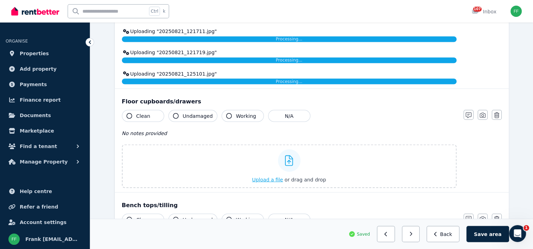
click at [266, 177] on span "Upload a file" at bounding box center [267, 180] width 31 height 6
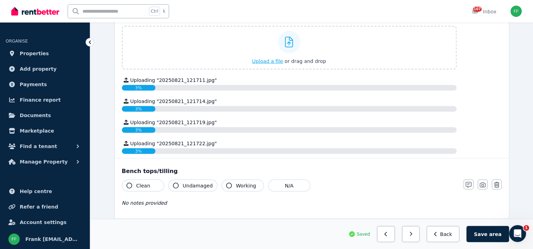
scroll to position [1302, 0]
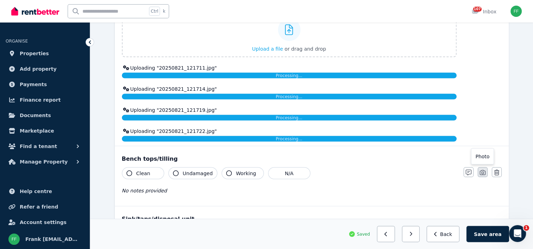
click at [481, 170] on icon "button" at bounding box center [482, 173] width 6 height 6
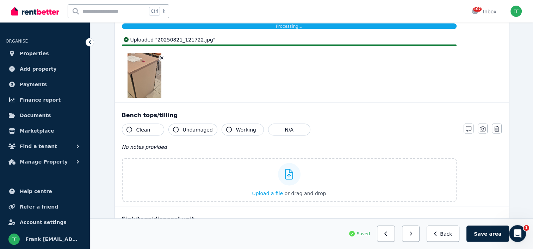
scroll to position [1408, 0]
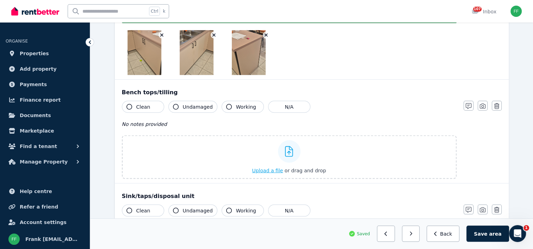
click at [260, 171] on div "Upload a file or drag and drop" at bounding box center [289, 157] width 74 height 42
click at [0, 0] on input "Upload a file or drag and drop" at bounding box center [0, 0] width 0 height 0
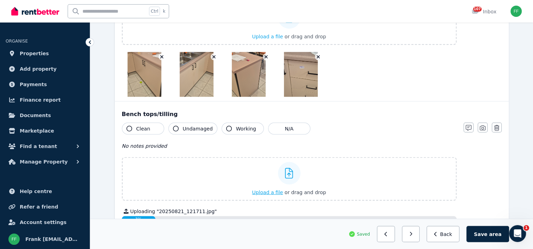
scroll to position [1302, 0]
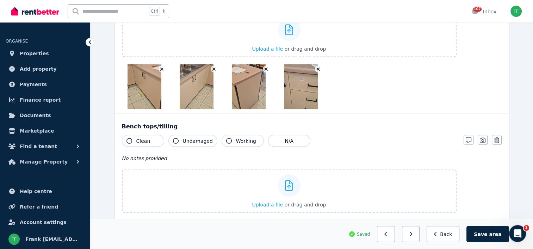
click at [128, 138] on icon "button" at bounding box center [129, 141] width 6 height 6
click at [226, 139] on icon "button" at bounding box center [229, 141] width 6 height 6
click at [465, 139] on button "button" at bounding box center [468, 140] width 10 height 10
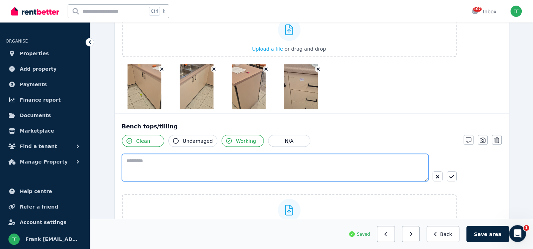
click at [128, 156] on textarea at bounding box center [275, 167] width 306 height 27
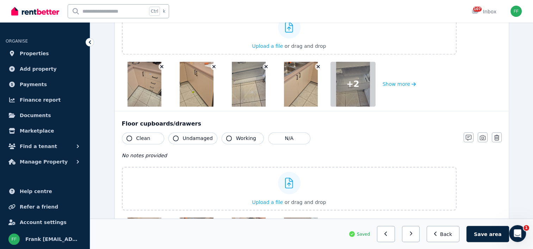
scroll to position [1126, 0]
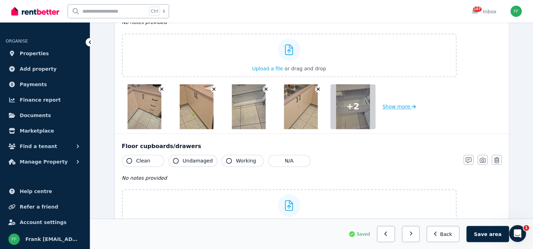
type textarea "**********"
click at [398, 104] on button "Show more" at bounding box center [398, 106] width 33 height 45
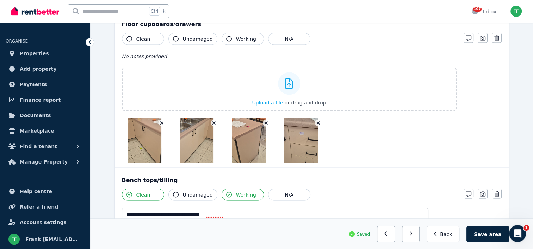
scroll to position [1302, 0]
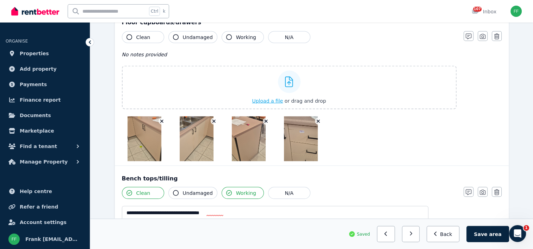
click at [269, 98] on span "Upload a file" at bounding box center [267, 101] width 31 height 6
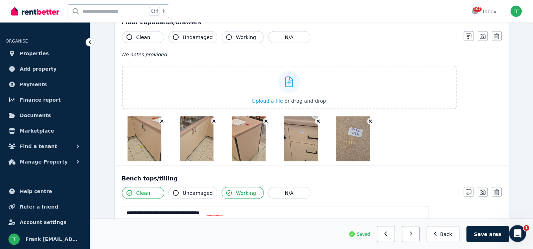
click at [358, 134] on img at bounding box center [353, 138] width 34 height 45
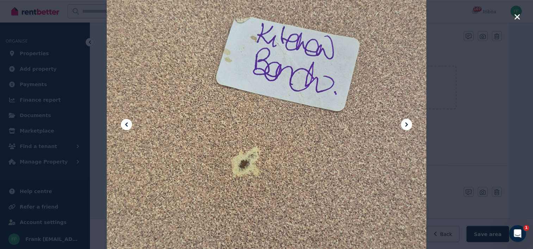
click at [515, 18] on icon "button" at bounding box center [516, 16] width 5 height 5
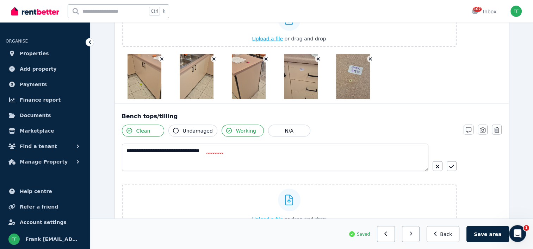
scroll to position [1373, 0]
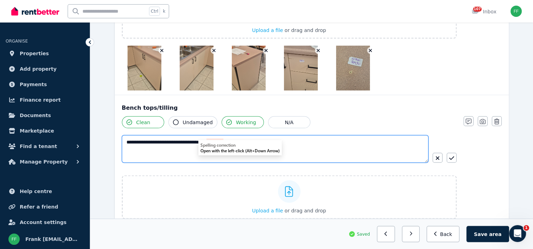
drag, startPoint x: 201, startPoint y: 139, endPoint x: 186, endPoint y: 150, distance: 19.2
click at [186, 150] on textarea "**********" at bounding box center [275, 149] width 306 height 27
click at [208, 139] on textarea "**********" at bounding box center [275, 149] width 306 height 27
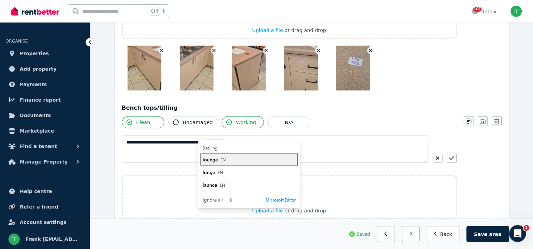
click at [210, 158] on span "lounge" at bounding box center [209, 159] width 15 height 7
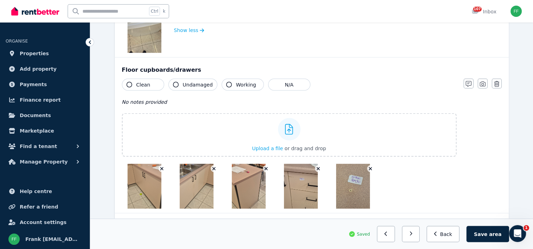
scroll to position [1267, 0]
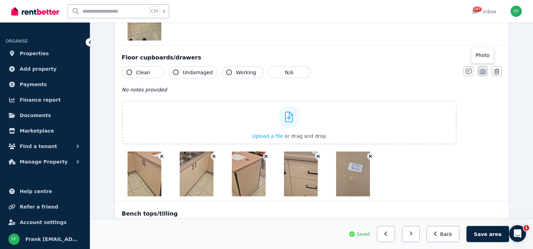
click at [482, 69] on icon "button" at bounding box center [482, 71] width 6 height 5
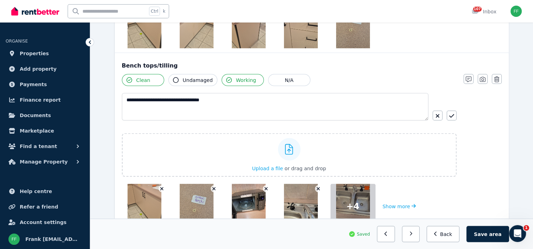
scroll to position [1408, 0]
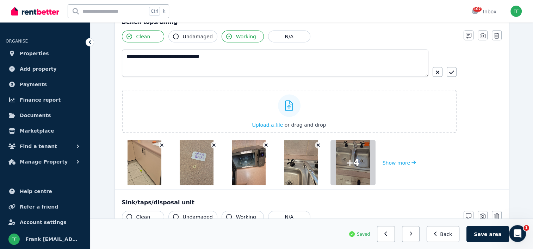
click at [271, 122] on span "Upload a file" at bounding box center [267, 125] width 31 height 6
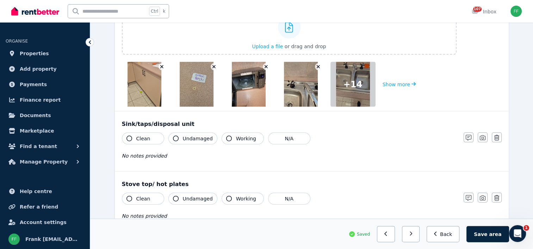
scroll to position [1478, 0]
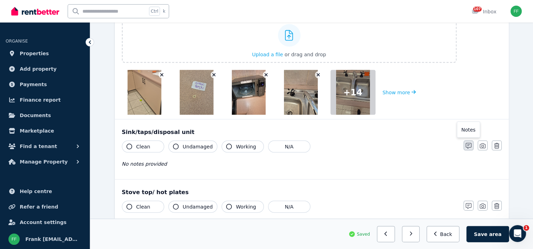
click at [467, 143] on icon "button" at bounding box center [468, 146] width 6 height 6
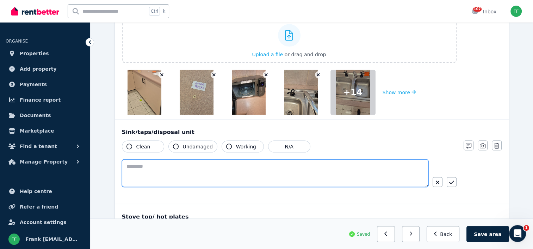
click at [137, 165] on textarea at bounding box center [275, 173] width 306 height 27
type textarea "*"
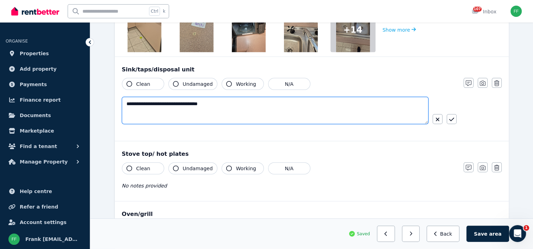
scroll to position [1549, 0]
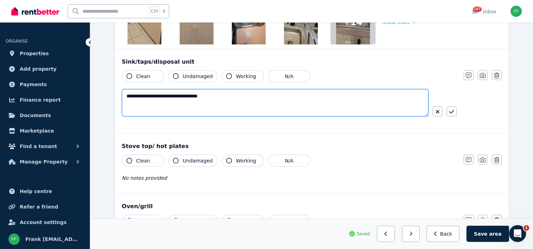
type textarea "**********"
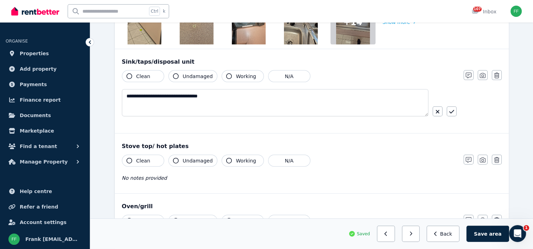
click at [128, 158] on icon "button" at bounding box center [129, 161] width 6 height 6
click at [173, 158] on icon "button" at bounding box center [176, 161] width 6 height 6
click at [226, 158] on icon "button" at bounding box center [229, 161] width 6 height 6
click at [482, 157] on icon "button" at bounding box center [482, 160] width 6 height 6
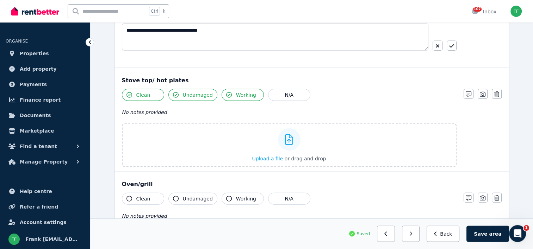
scroll to position [1619, 0]
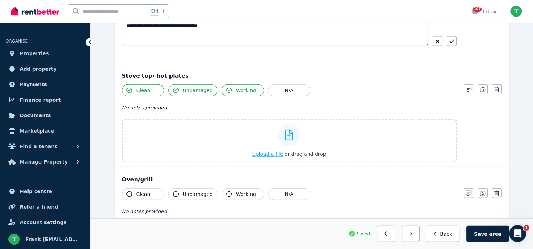
click at [263, 151] on span "Upload a file" at bounding box center [267, 154] width 31 height 6
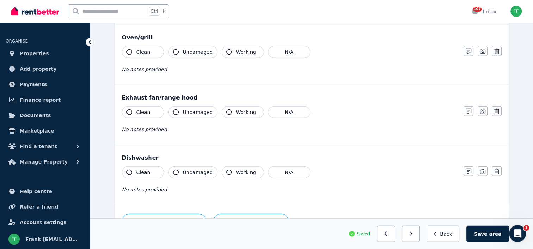
scroll to position [1814, 0]
click at [128, 49] on icon "button" at bounding box center [129, 52] width 6 height 6
click at [174, 49] on icon "button" at bounding box center [176, 52] width 6 height 6
click at [226, 49] on icon "button" at bounding box center [229, 52] width 6 height 6
drag, startPoint x: 128, startPoint y: 107, endPoint x: 132, endPoint y: 106, distance: 3.9
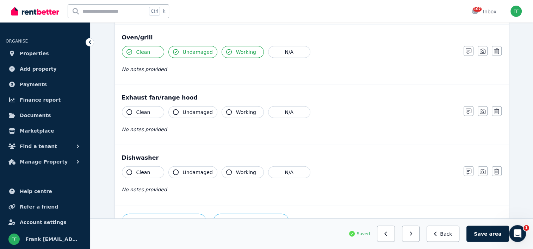
click at [129, 109] on icon "button" at bounding box center [129, 112] width 6 height 6
click at [174, 109] on icon "button" at bounding box center [176, 112] width 6 height 6
click at [226, 109] on icon "button" at bounding box center [229, 112] width 6 height 6
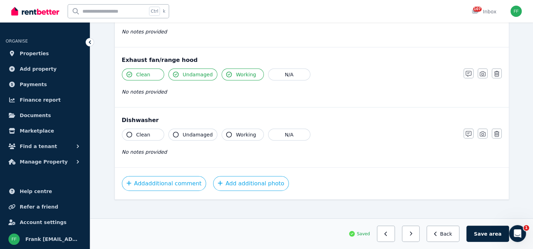
scroll to position [1852, 0]
click at [282, 128] on button "N/A" at bounding box center [289, 134] width 42 height 12
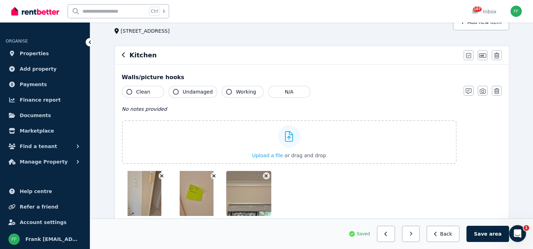
scroll to position [0, 0]
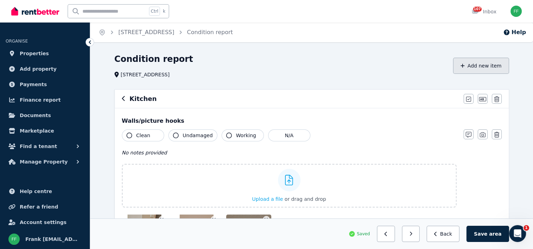
click at [464, 68] on icon "button" at bounding box center [462, 65] width 4 height 5
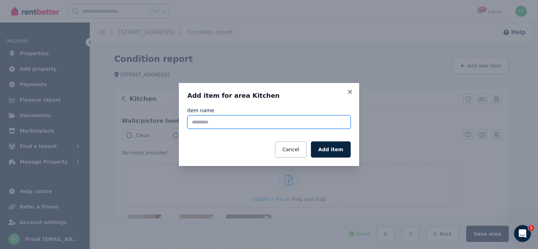
click at [199, 122] on input "Item name" at bounding box center [268, 121] width 163 height 13
click at [199, 122] on input "**********" at bounding box center [268, 121] width 163 height 13
type input "**********"
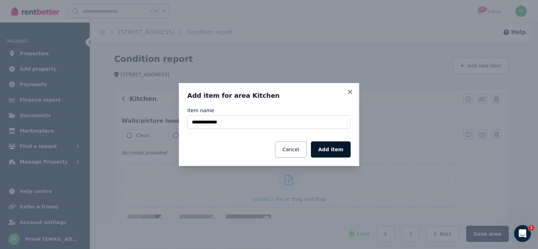
click at [333, 150] on button "Add item" at bounding box center [331, 150] width 40 height 16
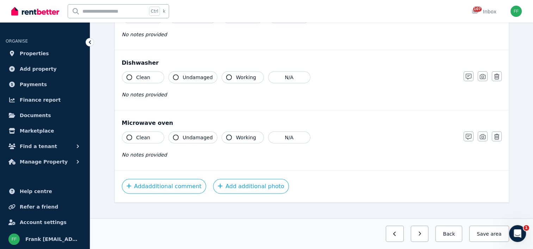
scroll to position [1912, 0]
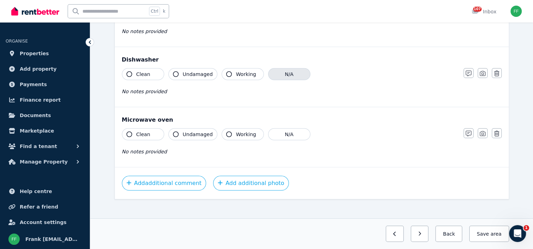
click at [290, 71] on button "N/A" at bounding box center [289, 74] width 42 height 12
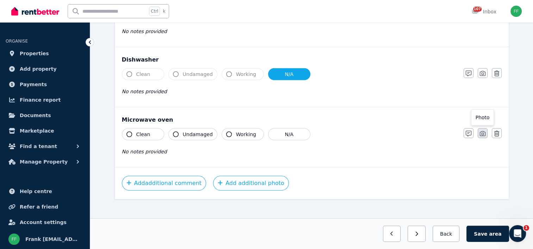
click at [479, 131] on icon "button" at bounding box center [482, 133] width 6 height 5
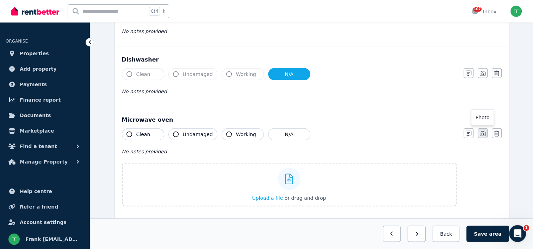
scroll to position [1955, 0]
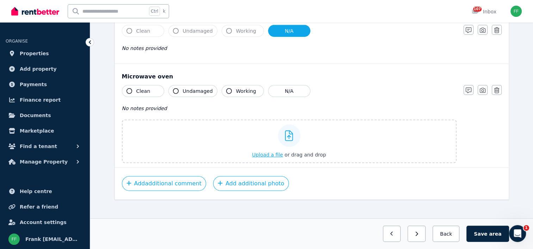
click at [272, 152] on span "Upload a file" at bounding box center [267, 155] width 31 height 6
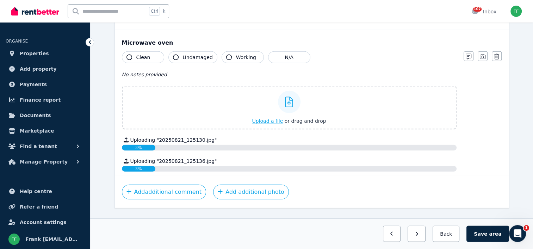
scroll to position [1997, 0]
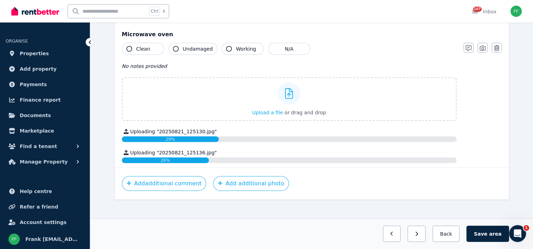
click at [130, 46] on button "Clean" at bounding box center [143, 49] width 42 height 12
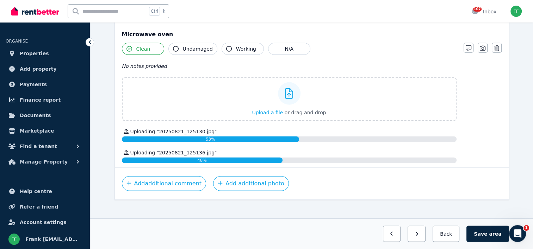
click at [176, 46] on icon "button" at bounding box center [176, 49] width 6 height 6
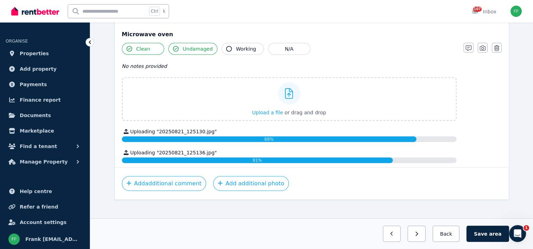
click at [226, 46] on icon "button" at bounding box center [229, 49] width 6 height 6
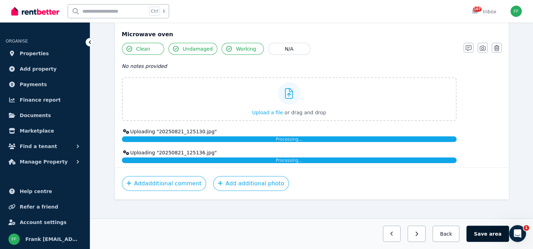
click at [496, 234] on span "area" at bounding box center [495, 234] width 12 height 7
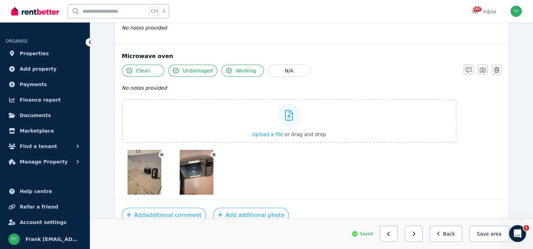
scroll to position [2007, 0]
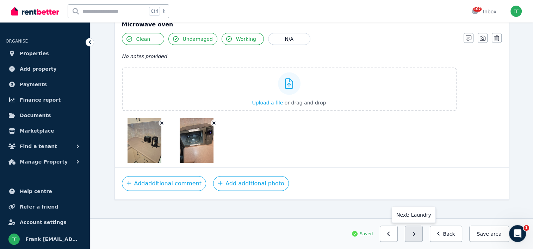
click at [415, 235] on icon "button" at bounding box center [413, 234] width 3 height 5
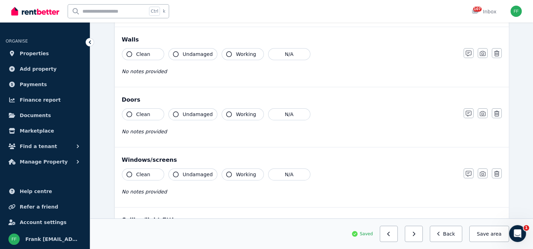
scroll to position [0, 0]
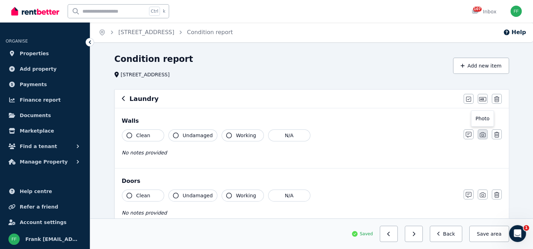
click at [481, 134] on icon "button" at bounding box center [482, 135] width 6 height 6
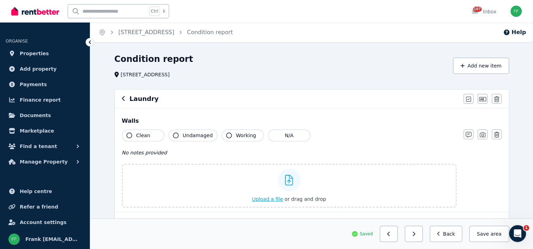
click at [265, 200] on span "Upload a file" at bounding box center [267, 199] width 31 height 6
click at [480, 136] on icon "button" at bounding box center [482, 135] width 6 height 6
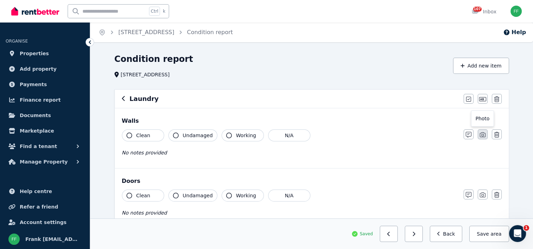
click at [483, 133] on icon "button" at bounding box center [482, 135] width 6 height 6
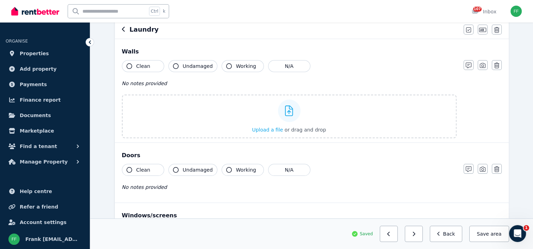
scroll to position [70, 0]
click at [266, 131] on span "Upload a file" at bounding box center [267, 129] width 31 height 6
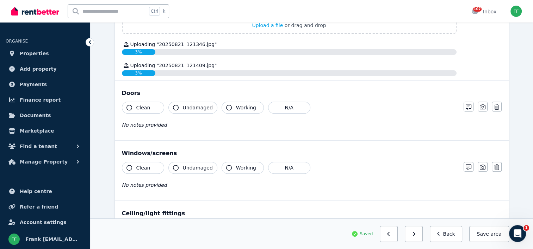
scroll to position [176, 0]
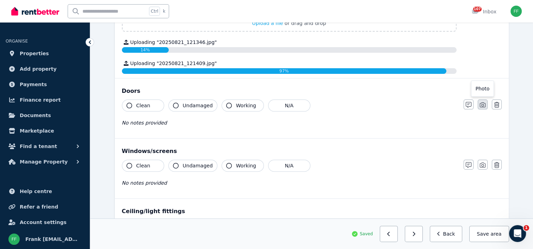
click at [479, 104] on button "button" at bounding box center [482, 105] width 10 height 10
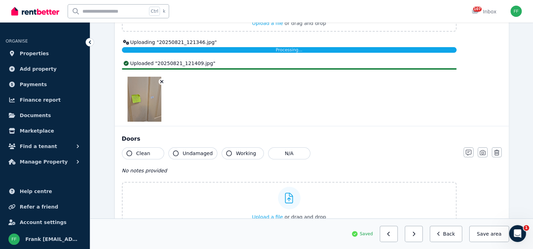
click at [264, 167] on div "No notes provided" at bounding box center [289, 171] width 334 height 8
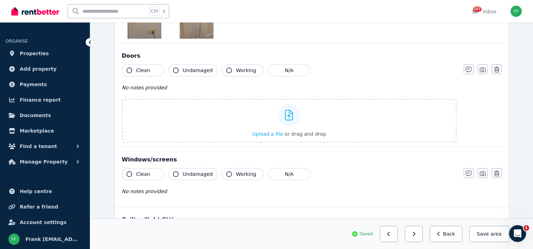
scroll to position [246, 0]
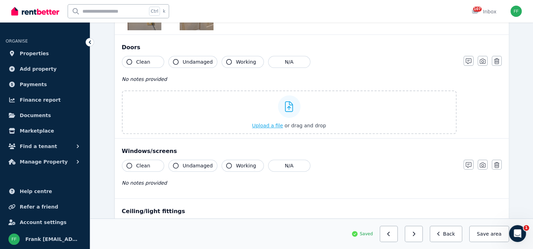
click at [261, 126] on span "Upload a file" at bounding box center [267, 126] width 31 height 6
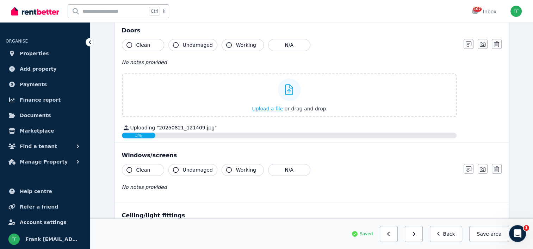
scroll to position [282, 0]
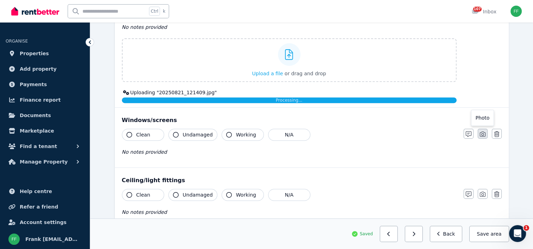
click at [481, 134] on icon "button" at bounding box center [482, 134] width 6 height 6
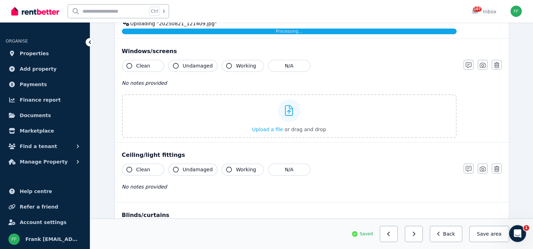
scroll to position [352, 0]
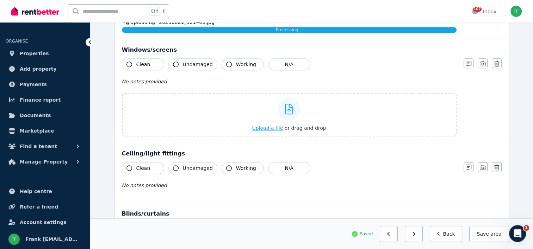
click at [262, 127] on span "Upload a file" at bounding box center [267, 128] width 31 height 6
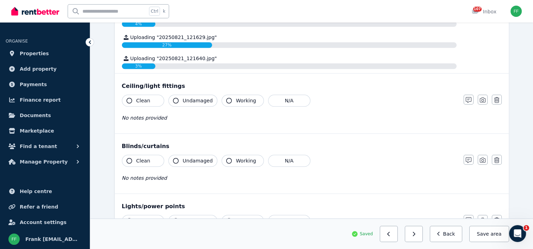
scroll to position [598, 0]
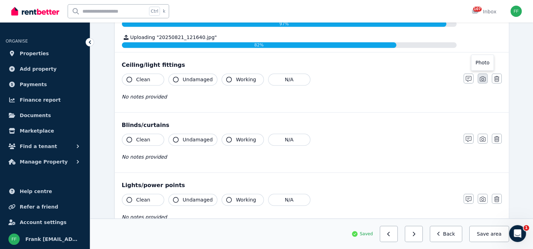
click at [481, 79] on icon "button" at bounding box center [482, 79] width 6 height 6
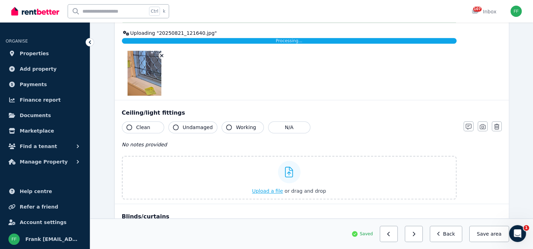
click at [260, 190] on span "Upload a file" at bounding box center [267, 191] width 31 height 6
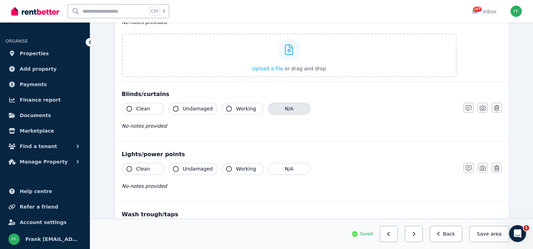
click at [283, 110] on button "N/A" at bounding box center [289, 109] width 42 height 12
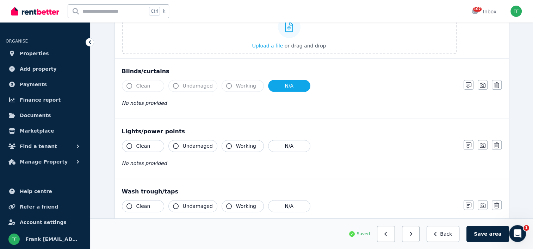
scroll to position [634, 0]
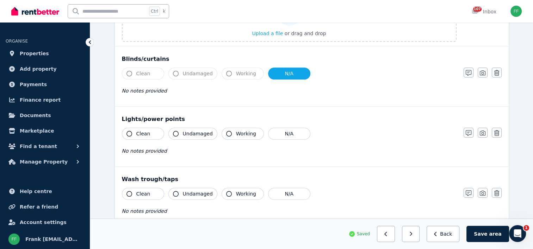
click at [128, 134] on icon "button" at bounding box center [129, 134] width 6 height 6
click at [175, 133] on icon "button" at bounding box center [176, 134] width 6 height 6
click at [226, 133] on icon "button" at bounding box center [229, 134] width 6 height 6
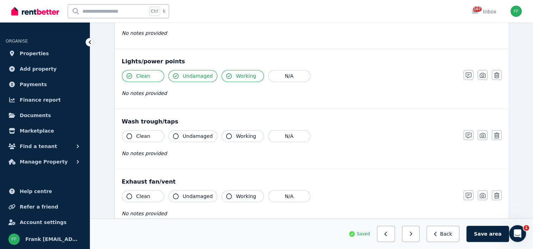
scroll to position [704, 0]
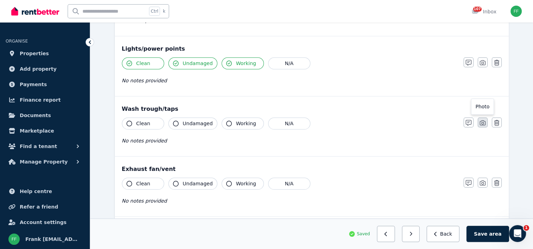
click at [482, 121] on icon "button" at bounding box center [482, 123] width 6 height 6
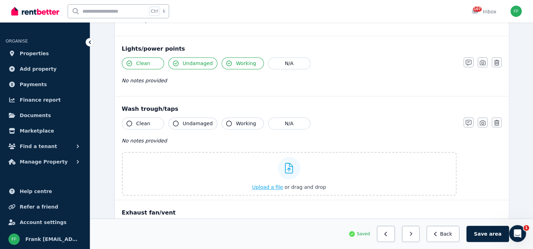
click at [267, 184] on span "Upload a file" at bounding box center [267, 187] width 31 height 6
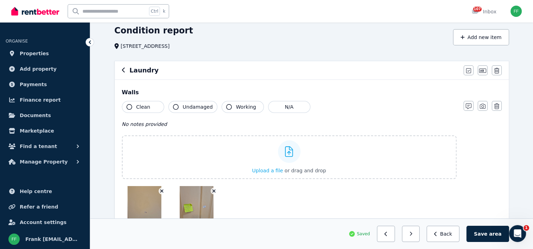
scroll to position [0, 0]
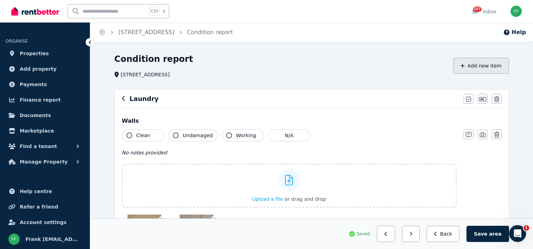
click at [468, 67] on button "Add new item" at bounding box center [481, 66] width 56 height 16
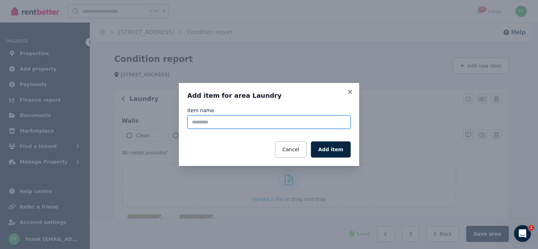
click at [208, 120] on input "Item name" at bounding box center [268, 121] width 163 height 13
click at [216, 123] on input "Item name" at bounding box center [268, 121] width 163 height 13
type input "**********"
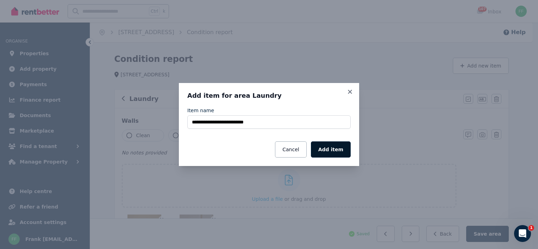
click at [332, 155] on button "Add item" at bounding box center [331, 150] width 40 height 16
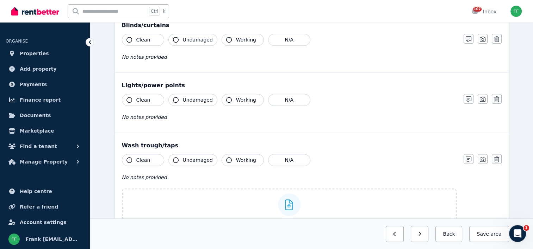
scroll to position [669, 0]
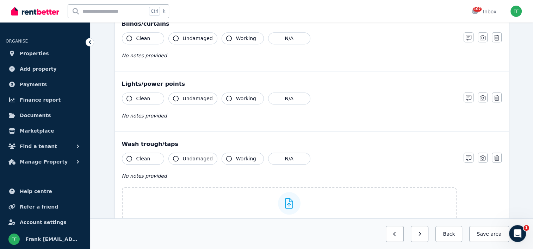
click at [130, 96] on icon "button" at bounding box center [129, 99] width 6 height 6
click at [172, 96] on button "Undamaged" at bounding box center [192, 99] width 49 height 12
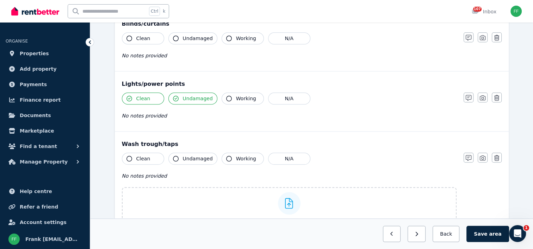
click at [226, 98] on icon "button" at bounding box center [229, 99] width 6 height 6
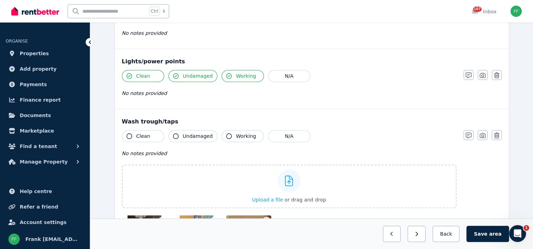
scroll to position [704, 0]
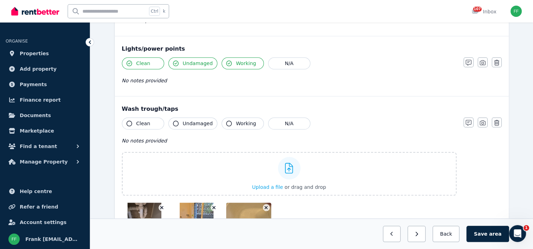
click at [128, 121] on icon "button" at bounding box center [129, 124] width 6 height 6
click at [226, 122] on icon "button" at bounding box center [229, 124] width 6 height 6
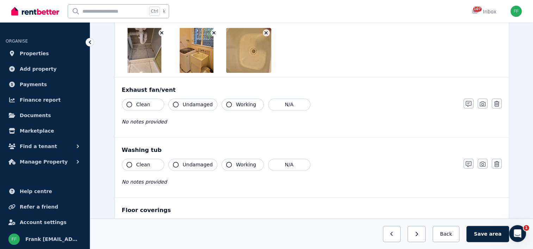
scroll to position [880, 0]
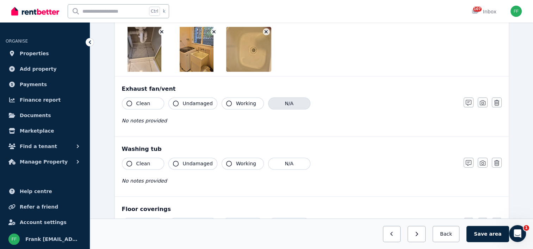
click at [278, 103] on button "N/A" at bounding box center [289, 104] width 42 height 12
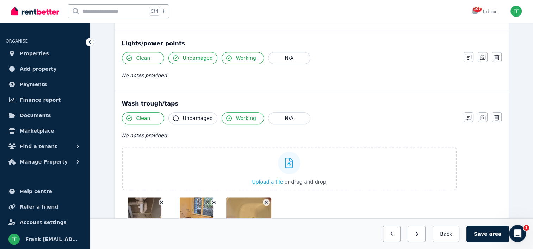
scroll to position [704, 0]
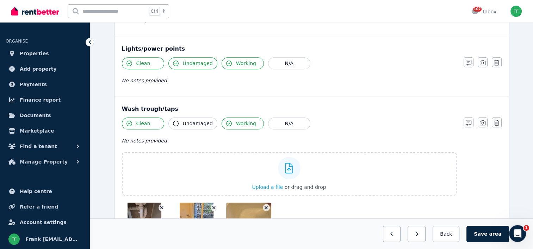
click at [176, 122] on icon "button" at bounding box center [176, 124] width 6 height 6
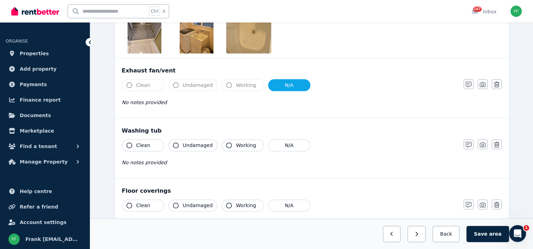
scroll to position [915, 0]
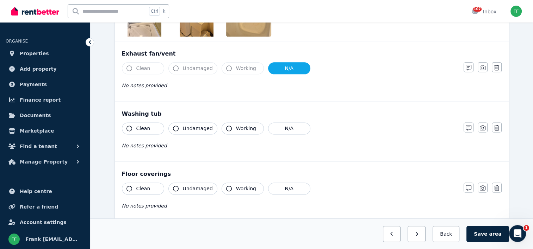
click at [127, 126] on icon "button" at bounding box center [129, 129] width 6 height 6
click at [226, 126] on icon "button" at bounding box center [229, 129] width 6 height 6
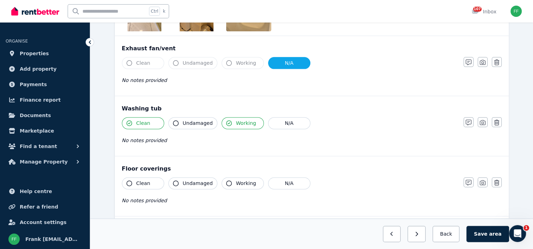
scroll to position [950, 0]
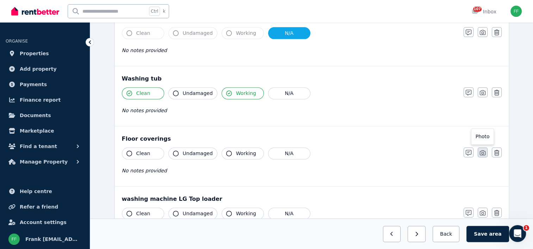
click at [479, 151] on icon "button" at bounding box center [482, 152] width 6 height 5
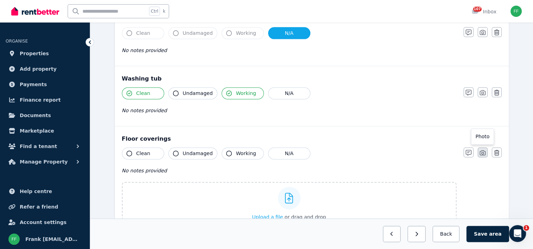
scroll to position [994, 0]
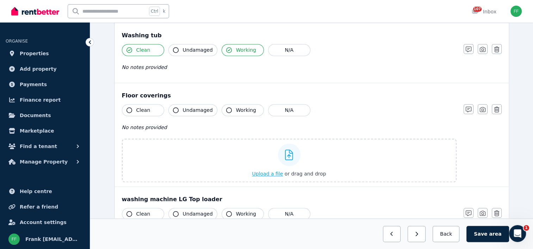
click at [269, 171] on span "Upload a file" at bounding box center [267, 174] width 31 height 6
click at [129, 107] on icon "button" at bounding box center [129, 110] width 6 height 6
click at [176, 109] on icon "button" at bounding box center [176, 110] width 6 height 6
click at [226, 107] on icon "button" at bounding box center [229, 110] width 6 height 6
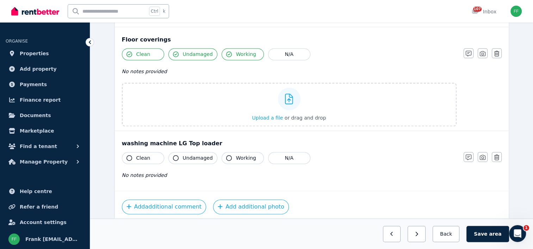
scroll to position [1064, 0]
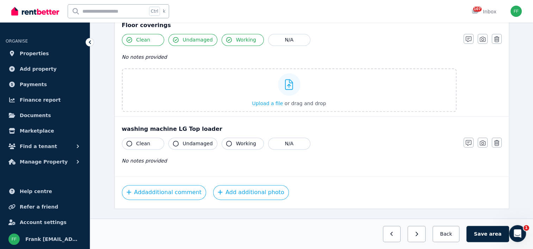
click at [129, 141] on icon "button" at bounding box center [129, 144] width 6 height 6
click at [176, 141] on icon "button" at bounding box center [176, 144] width 6 height 6
click at [226, 141] on icon "button" at bounding box center [229, 144] width 6 height 6
click at [481, 141] on icon "button" at bounding box center [482, 142] width 6 height 5
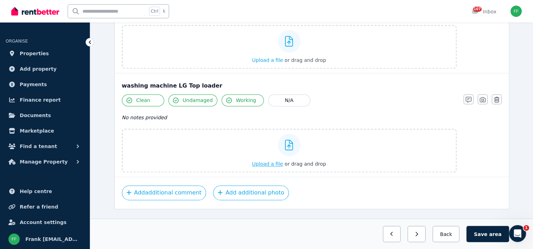
click at [270, 161] on span "Upload a file" at bounding box center [267, 164] width 31 height 6
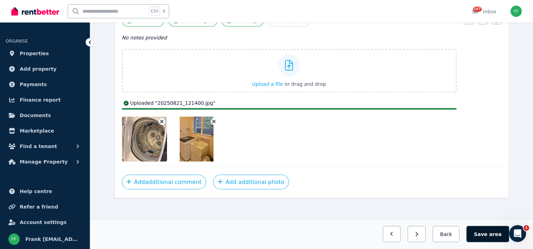
scroll to position [1170, 0]
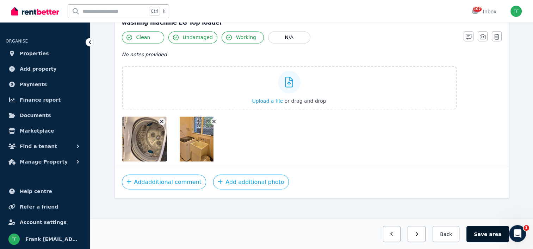
click at [483, 233] on button "Save area" at bounding box center [487, 234] width 42 height 16
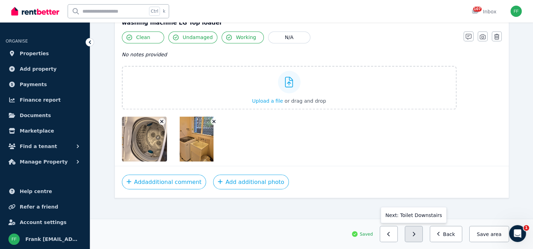
click at [417, 239] on button "button" at bounding box center [413, 234] width 18 height 16
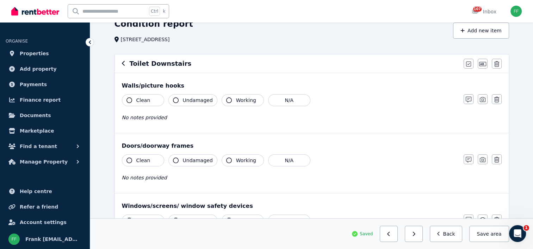
scroll to position [0, 0]
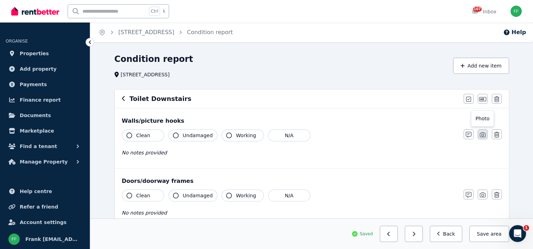
click at [481, 136] on icon "button" at bounding box center [482, 134] width 6 height 5
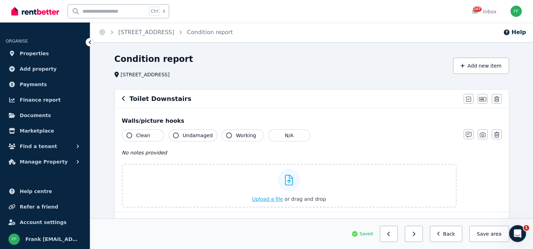
click at [259, 200] on span "Upload a file" at bounding box center [267, 199] width 31 height 6
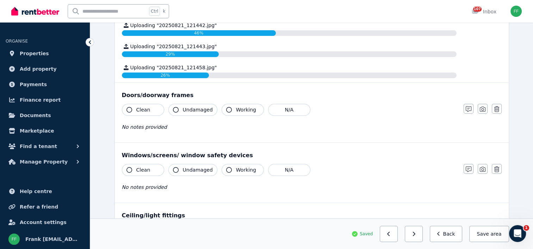
scroll to position [282, 0]
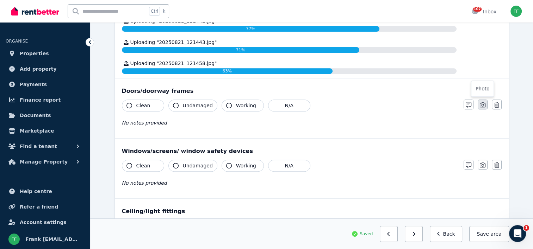
click at [479, 106] on button "button" at bounding box center [482, 105] width 10 height 10
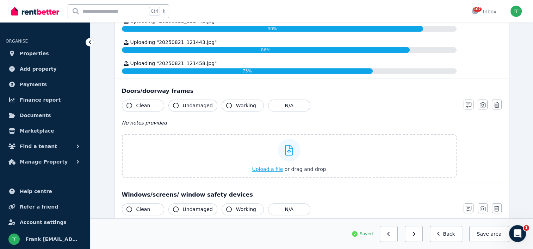
click at [269, 169] on span "Upload a file" at bounding box center [267, 170] width 31 height 6
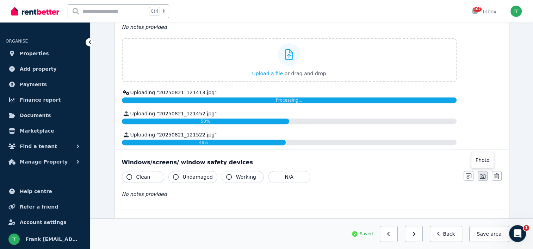
click at [481, 177] on icon "button" at bounding box center [482, 177] width 6 height 6
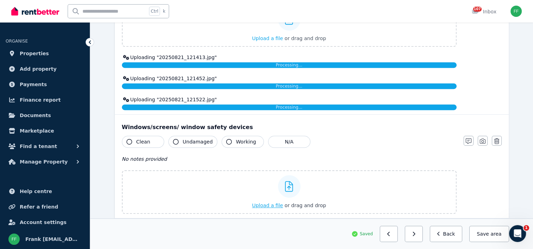
scroll to position [352, 0]
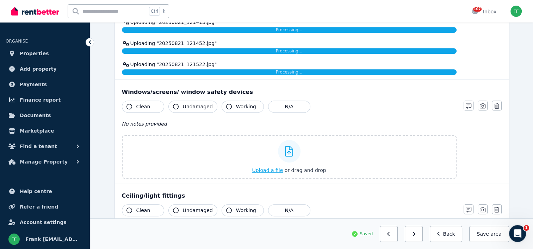
click at [262, 168] on span "Upload a file" at bounding box center [267, 171] width 31 height 6
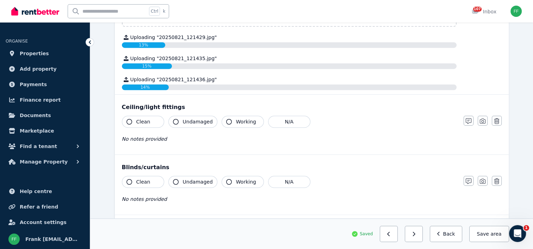
scroll to position [505, 0]
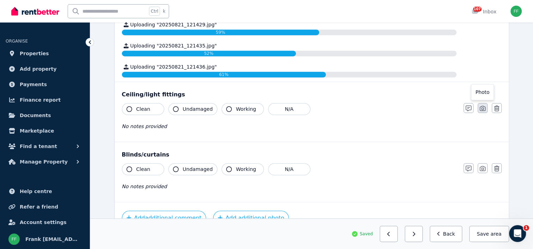
click at [481, 106] on icon "button" at bounding box center [482, 109] width 6 height 6
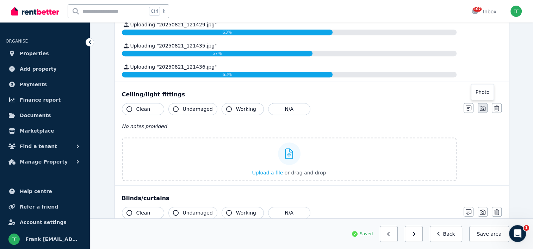
scroll to position [549, 0]
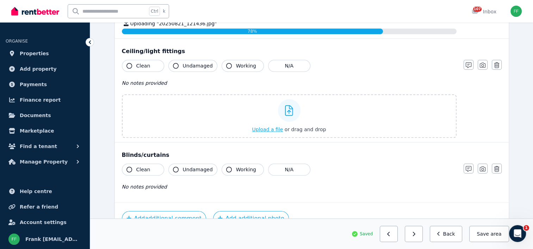
click at [267, 127] on span "Upload a file" at bounding box center [267, 130] width 31 height 6
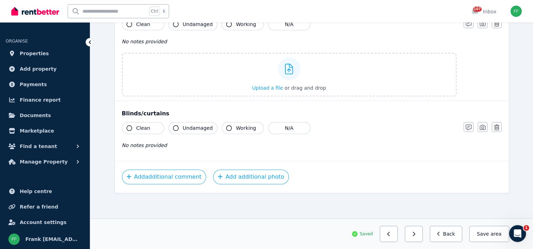
scroll to position [627, 0]
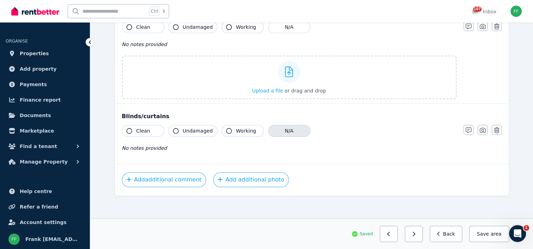
click at [279, 131] on button "N/A" at bounding box center [289, 131] width 42 height 12
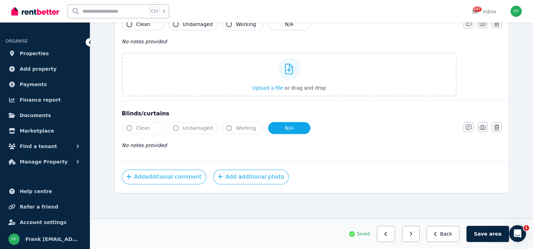
scroll to position [610, 0]
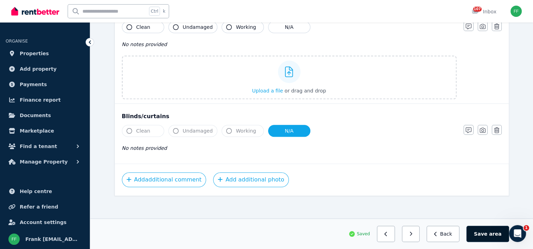
click at [491, 233] on span "area" at bounding box center [495, 234] width 12 height 7
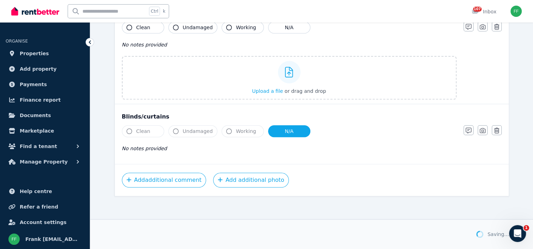
scroll to position [576, 0]
click at [415, 235] on icon "button" at bounding box center [413, 234] width 3 height 5
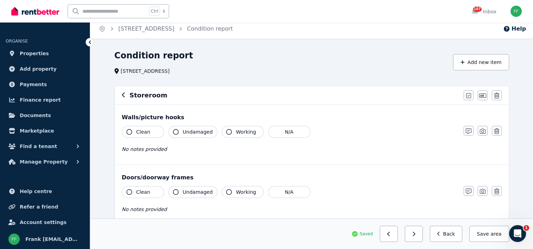
scroll to position [0, 0]
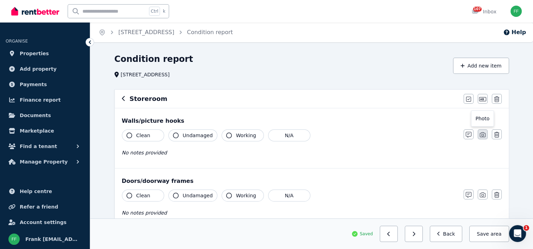
click at [481, 134] on icon "button" at bounding box center [482, 135] width 6 height 6
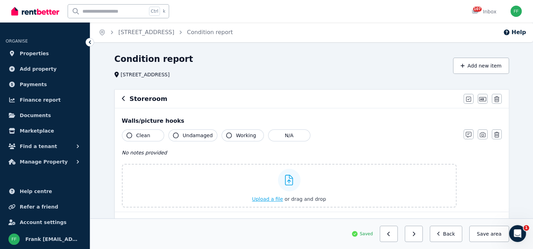
click at [271, 199] on span "Upload a file" at bounding box center [267, 199] width 31 height 6
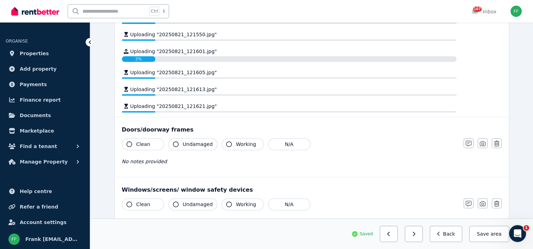
scroll to position [211, 0]
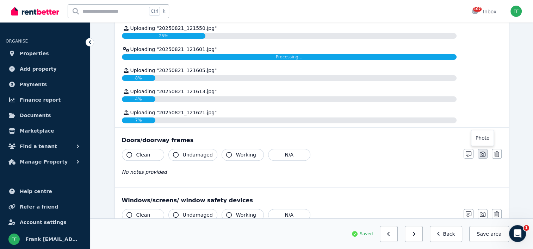
click at [481, 152] on icon "button" at bounding box center [482, 154] width 6 height 6
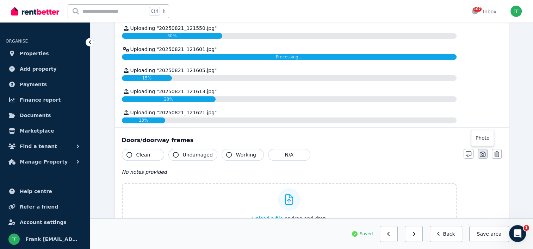
click at [481, 152] on icon "button" at bounding box center [482, 154] width 6 height 6
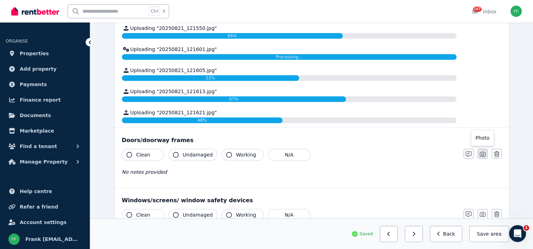
click at [484, 155] on icon "button" at bounding box center [482, 154] width 6 height 6
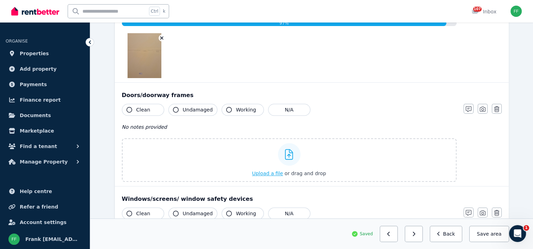
scroll to position [317, 0]
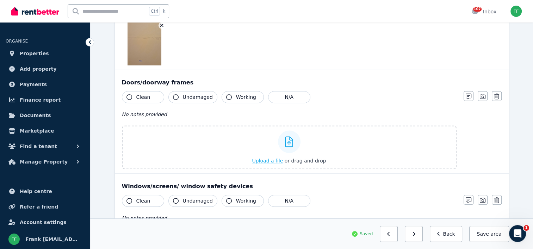
click at [269, 161] on div "Upload a file or drag and drop" at bounding box center [289, 147] width 74 height 42
click at [0, 0] on input "Upload a file or drag and drop" at bounding box center [0, 0] width 0 height 0
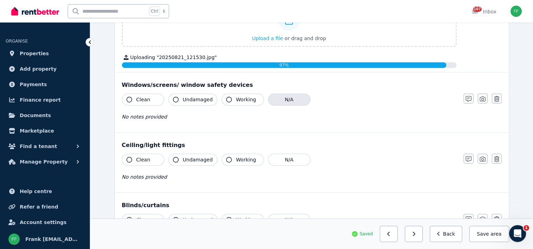
click at [284, 101] on button "N/A" at bounding box center [289, 100] width 42 height 12
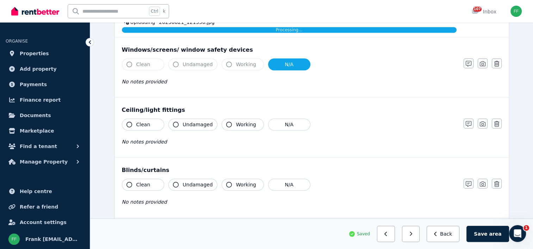
scroll to position [387, 0]
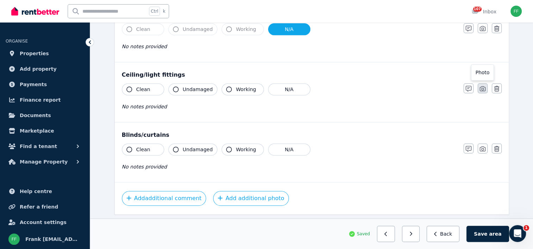
click at [481, 88] on icon "button" at bounding box center [482, 88] width 6 height 5
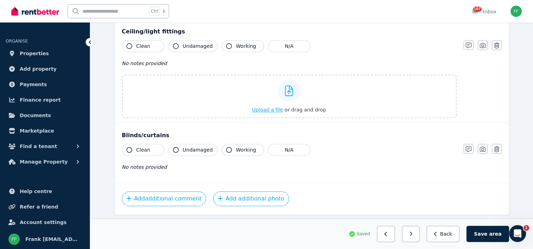
click at [260, 108] on span "Upload a file" at bounding box center [267, 110] width 31 height 6
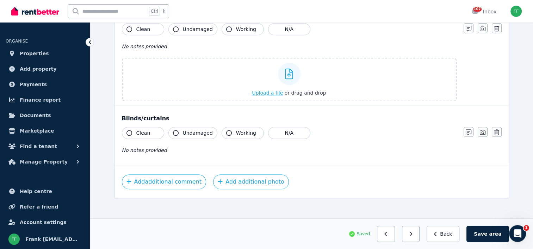
scroll to position [461, 0]
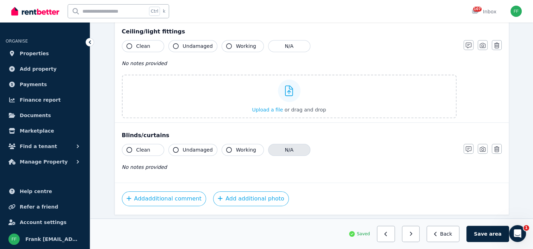
click at [293, 149] on button "N/A" at bounding box center [289, 150] width 42 height 12
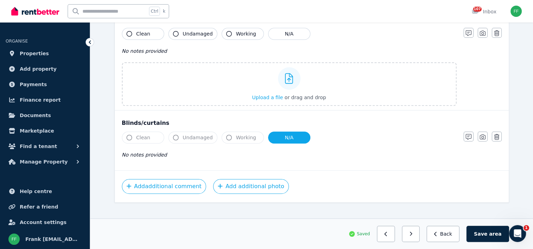
scroll to position [481, 0]
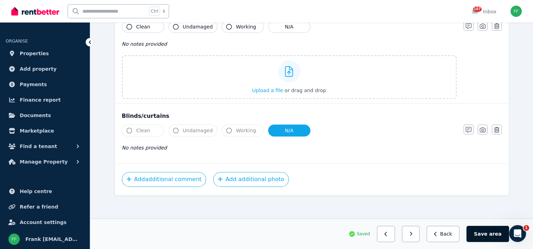
click at [479, 230] on button "Save area" at bounding box center [487, 234] width 42 height 16
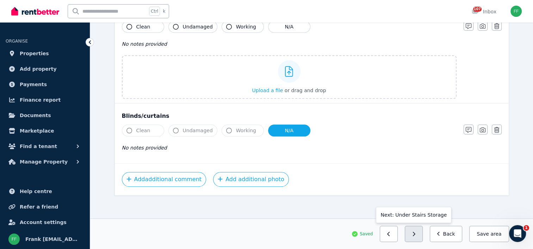
click at [415, 234] on icon "button" at bounding box center [413, 234] width 3 height 5
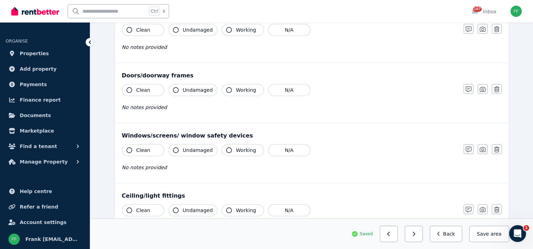
scroll to position [0, 0]
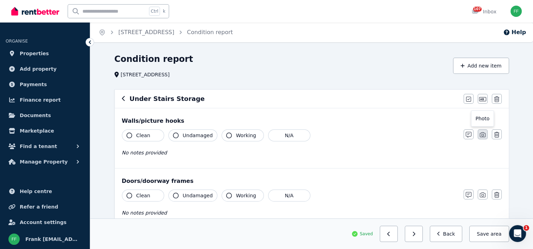
click at [482, 136] on icon "button" at bounding box center [482, 135] width 6 height 6
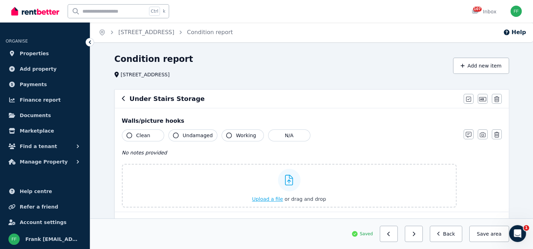
click at [273, 200] on span "Upload a file" at bounding box center [267, 199] width 31 height 6
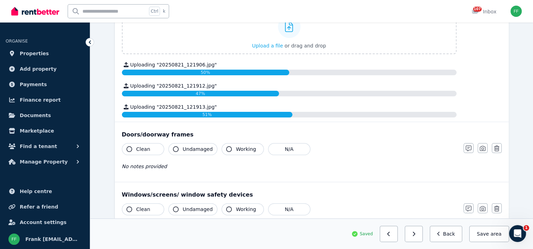
scroll to position [176, 0]
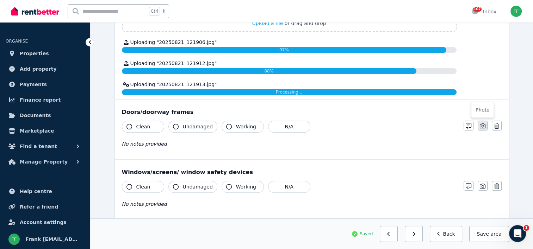
click at [479, 126] on icon "button" at bounding box center [482, 126] width 6 height 5
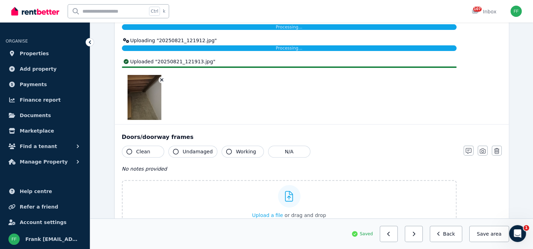
scroll to position [246, 0]
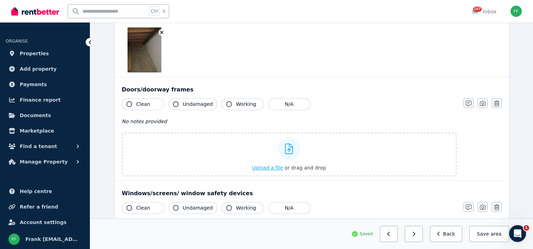
click at [270, 168] on span "Upload a file" at bounding box center [267, 168] width 31 height 6
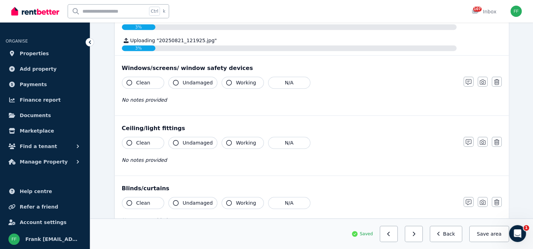
scroll to position [360, 0]
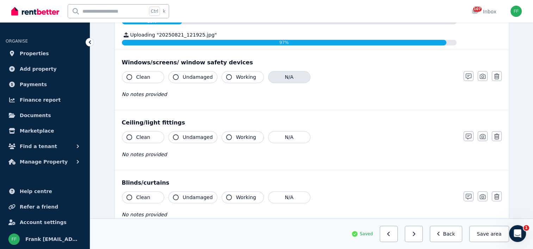
click at [290, 76] on button "N/A" at bounding box center [289, 77] width 42 height 12
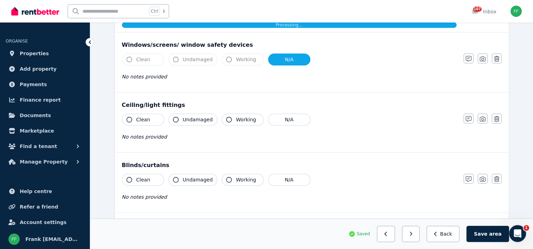
scroll to position [396, 0]
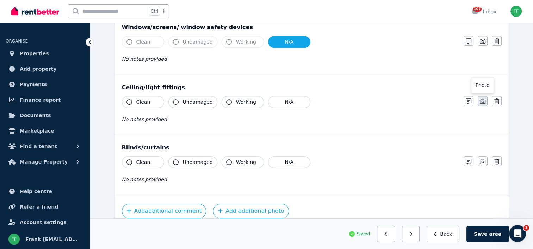
click at [480, 101] on icon "button" at bounding box center [482, 102] width 6 height 6
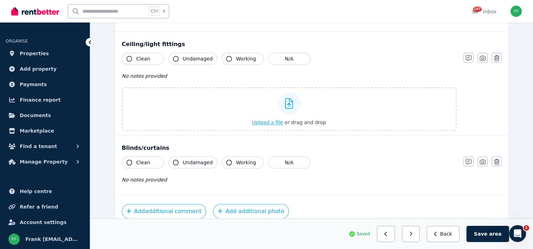
scroll to position [483, 0]
click at [265, 123] on span "Upload a file" at bounding box center [267, 123] width 31 height 6
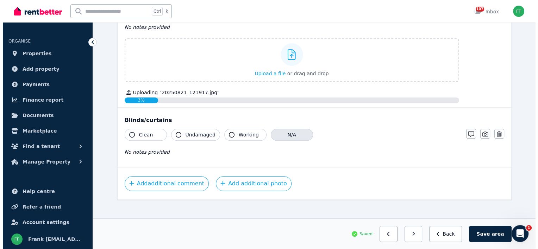
scroll to position [502, 0]
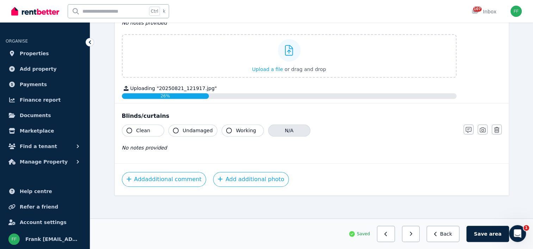
click at [277, 130] on button "N/A" at bounding box center [289, 131] width 42 height 12
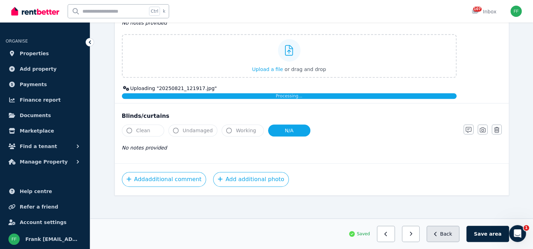
click at [449, 232] on button "Back" at bounding box center [442, 234] width 33 height 16
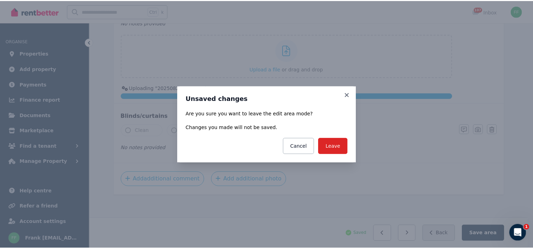
scroll to position [550, 0]
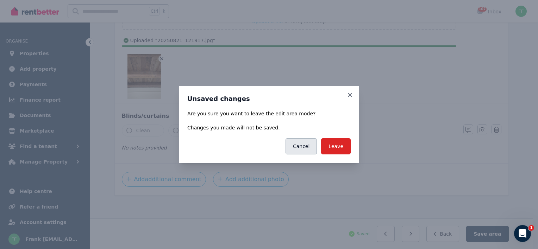
click at [307, 146] on button "Cancel" at bounding box center [300, 146] width 31 height 16
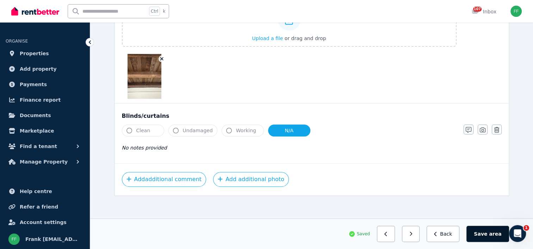
click at [483, 233] on button "Save area" at bounding box center [487, 234] width 42 height 16
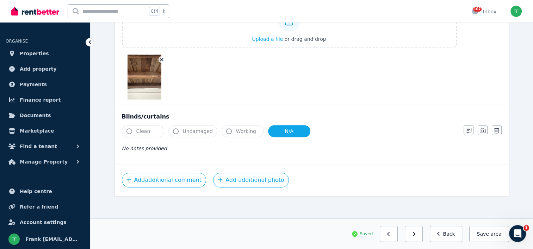
scroll to position [533, 0]
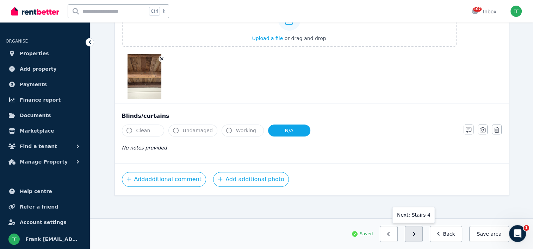
click at [420, 230] on button "button" at bounding box center [413, 234] width 18 height 16
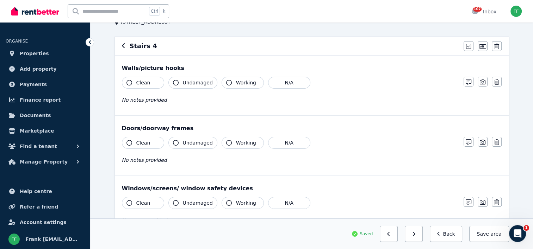
scroll to position [0, 0]
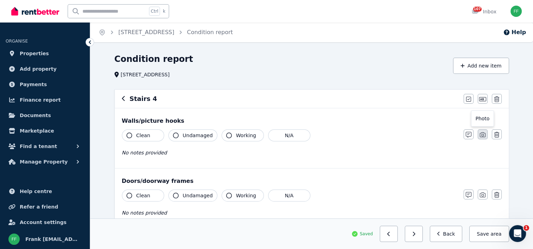
click at [482, 134] on icon "button" at bounding box center [482, 135] width 6 height 6
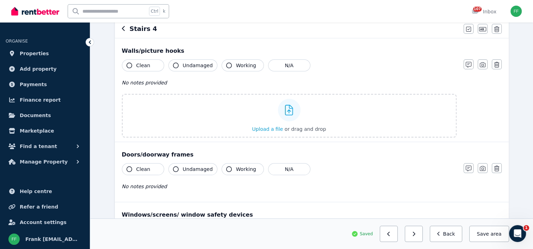
scroll to position [70, 0]
click at [269, 128] on span "Upload a file" at bounding box center [267, 129] width 31 height 6
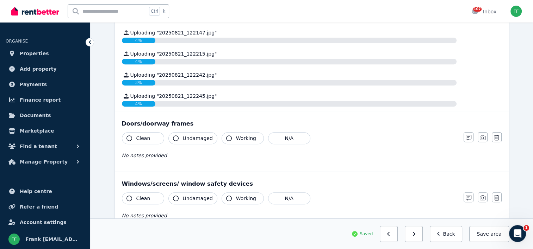
scroll to position [282, 0]
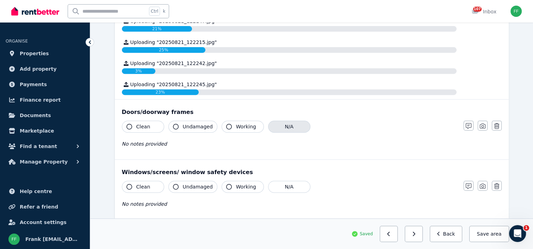
click at [284, 127] on button "N/A" at bounding box center [289, 127] width 42 height 12
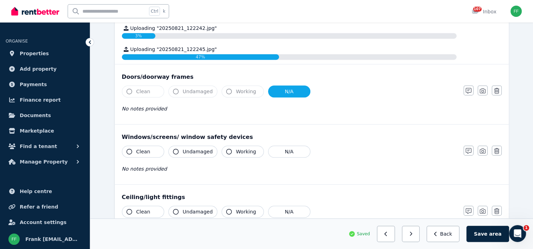
scroll to position [352, 0]
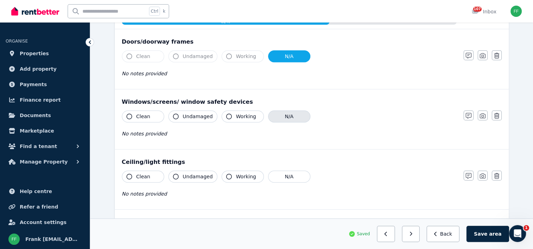
click at [284, 113] on button "N/A" at bounding box center [289, 117] width 42 height 12
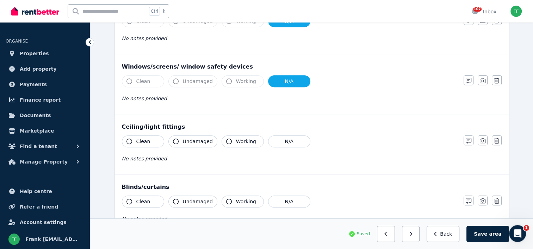
scroll to position [422, 0]
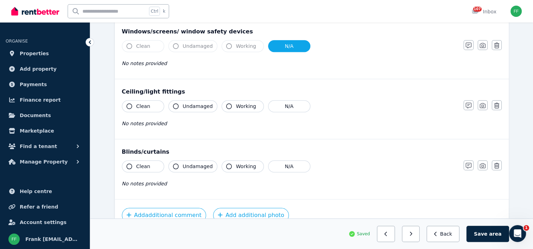
click at [127, 106] on icon "button" at bounding box center [129, 106] width 6 height 6
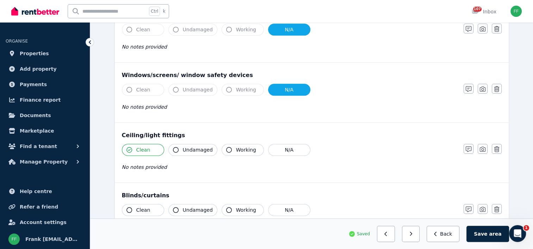
scroll to position [466, 0]
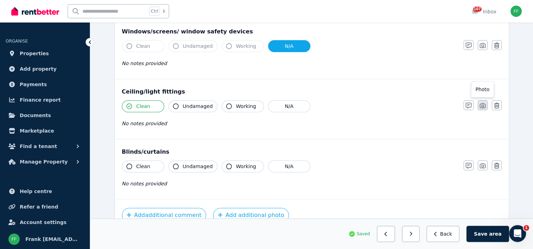
click at [481, 107] on icon "button" at bounding box center [482, 106] width 6 height 6
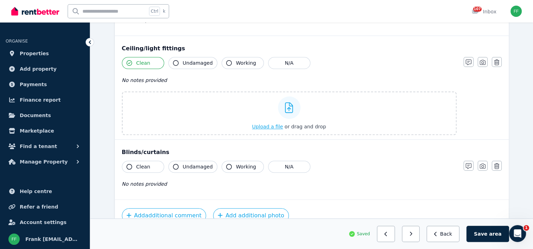
scroll to position [488, 0]
click at [260, 125] on span "Upload a file" at bounding box center [267, 127] width 31 height 6
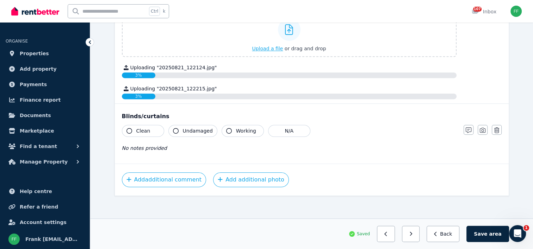
scroll to position [428, 0]
click at [285, 130] on button "N/A" at bounding box center [289, 130] width 42 height 12
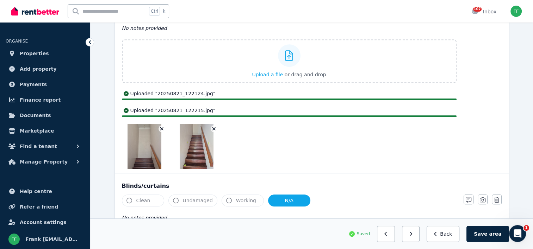
scroll to position [367, 0]
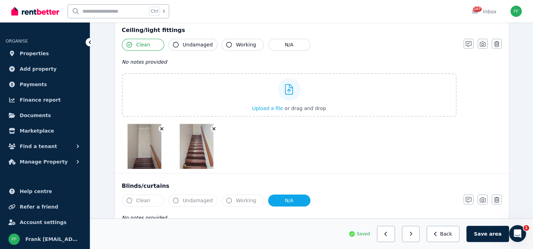
click at [145, 148] on img at bounding box center [144, 146] width 34 height 45
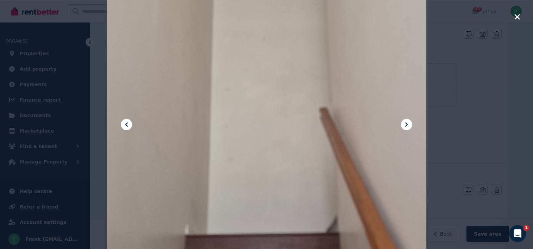
scroll to position [106, 0]
click at [514, 18] on icon "button" at bounding box center [517, 17] width 6 height 8
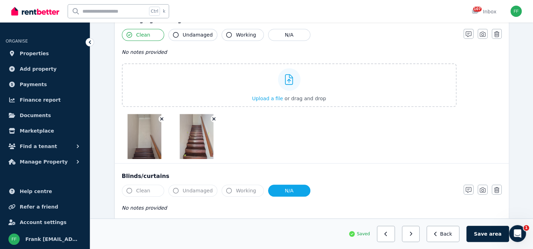
scroll to position [387, 0]
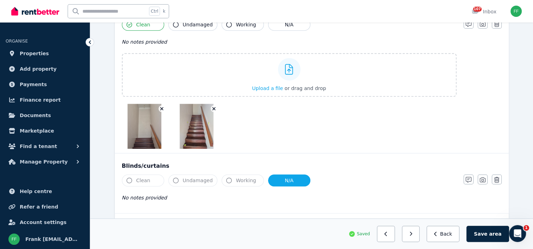
click at [141, 122] on img at bounding box center [144, 126] width 34 height 45
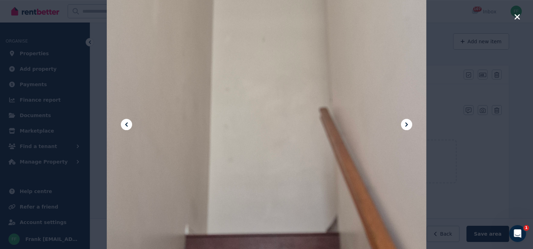
scroll to position [0, 0]
click at [231, 63] on div at bounding box center [267, 125] width 320 height 426
click at [514, 19] on icon "button" at bounding box center [517, 17] width 6 height 8
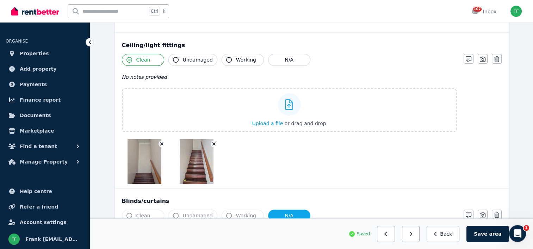
scroll to position [317, 0]
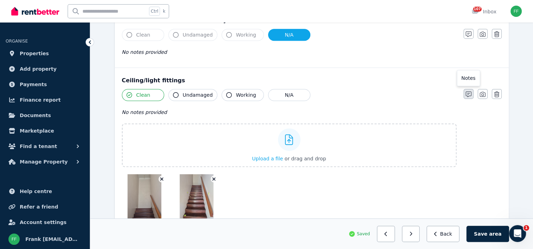
click at [465, 96] on button "button" at bounding box center [468, 94] width 10 height 10
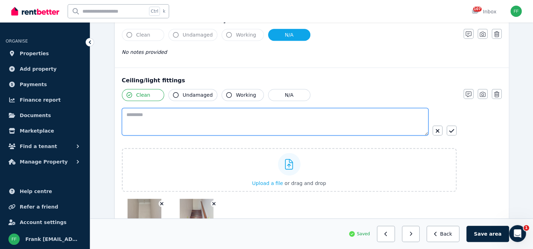
click at [136, 118] on textarea at bounding box center [275, 121] width 306 height 27
type textarea "**********"
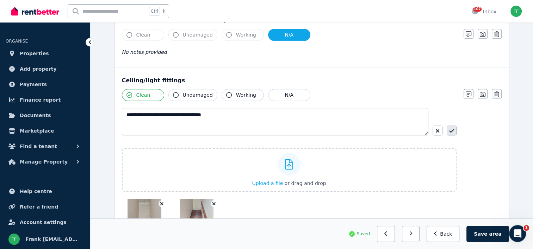
click at [449, 130] on icon "button" at bounding box center [451, 131] width 5 height 6
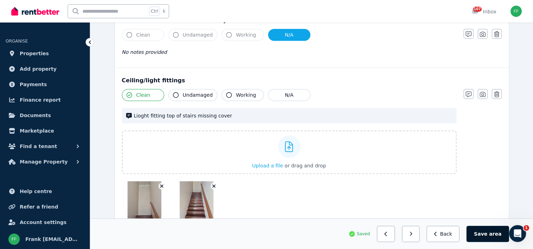
click at [481, 231] on button "Save area" at bounding box center [487, 234] width 42 height 16
